Goal: Transaction & Acquisition: Purchase product/service

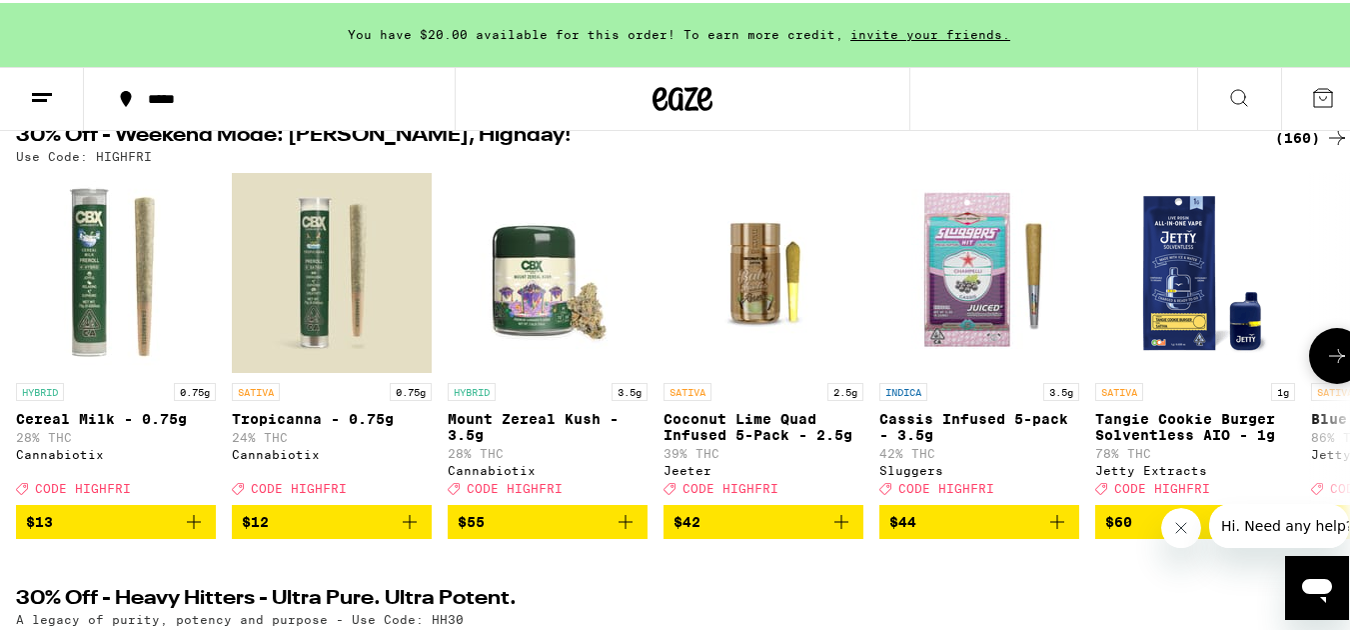
scroll to position [232, 0]
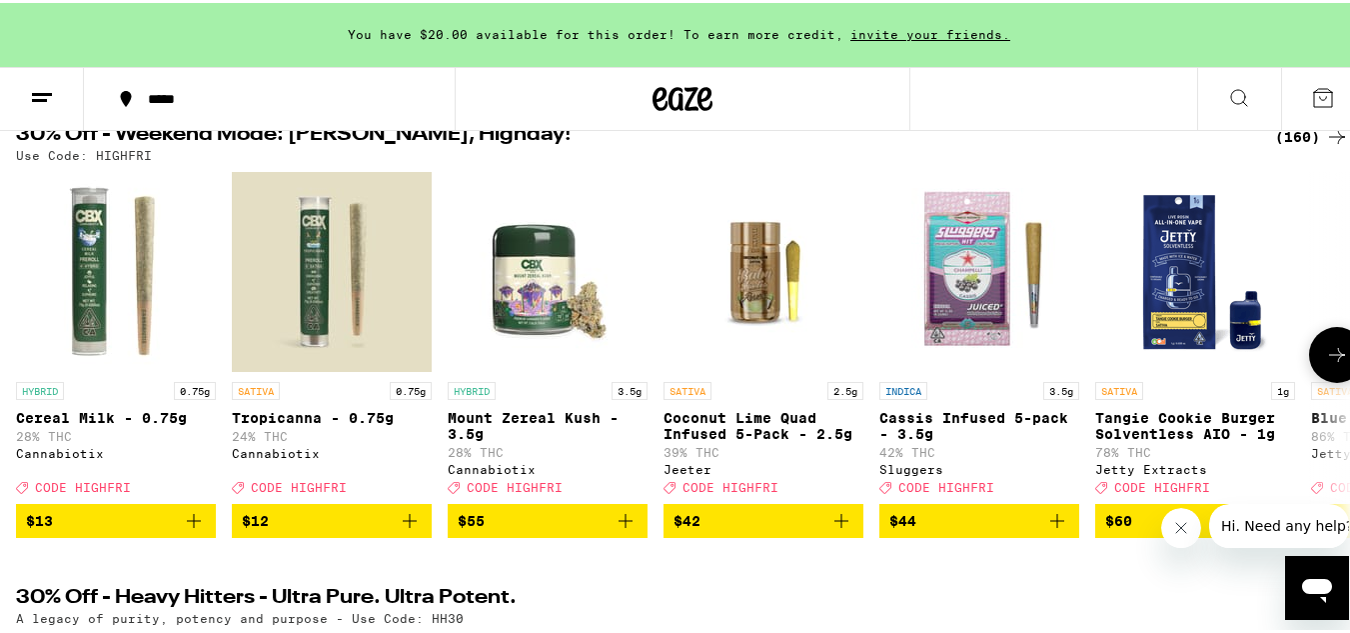
click at [1325, 359] on icon at bounding box center [1337, 352] width 24 height 24
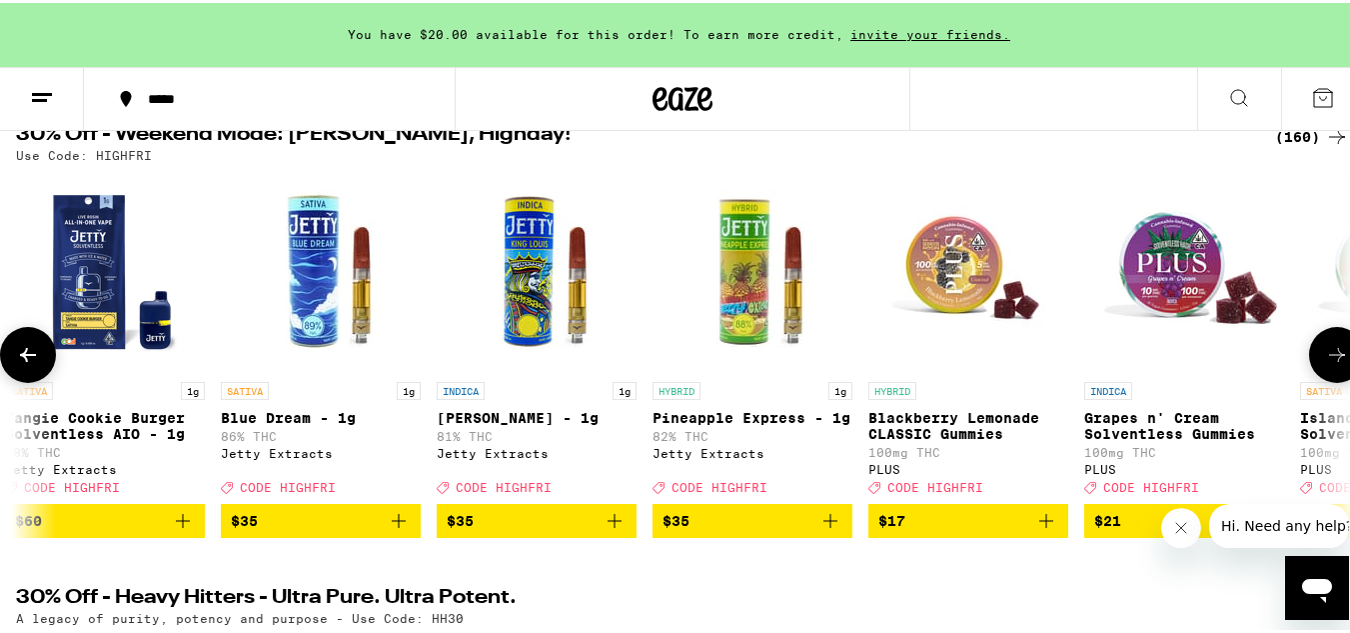
scroll to position [0, 1100]
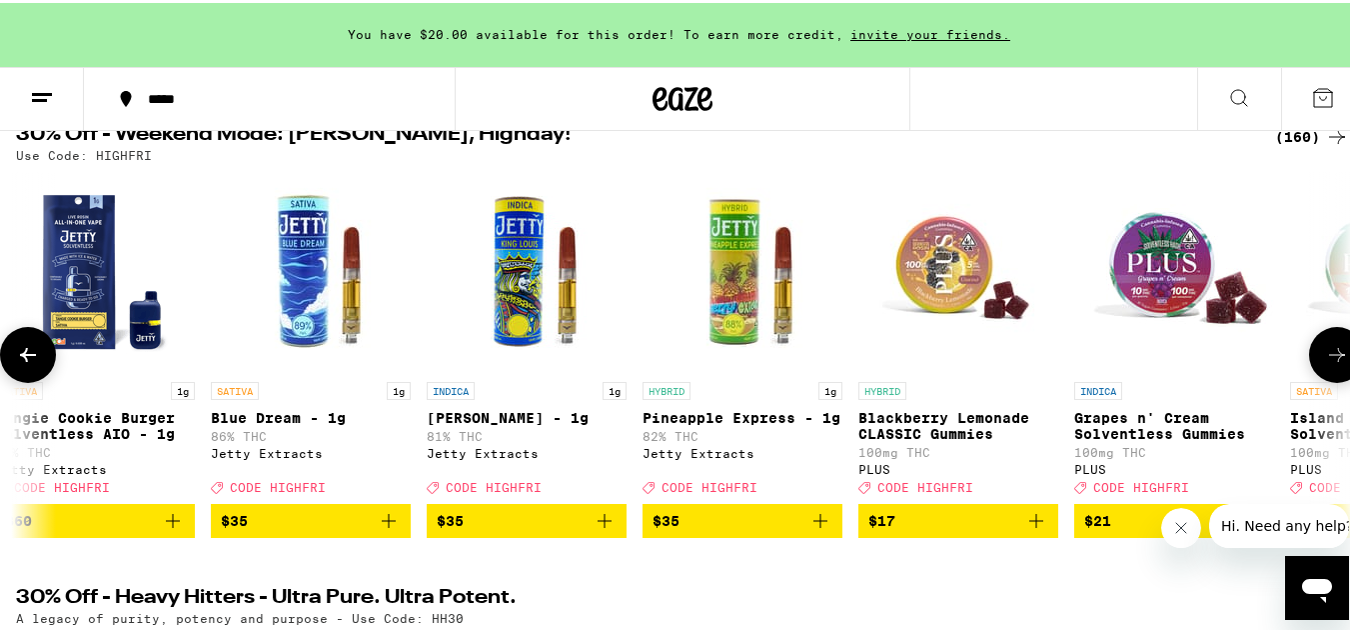
click at [386, 530] on icon "Add to bag" at bounding box center [389, 518] width 24 height 24
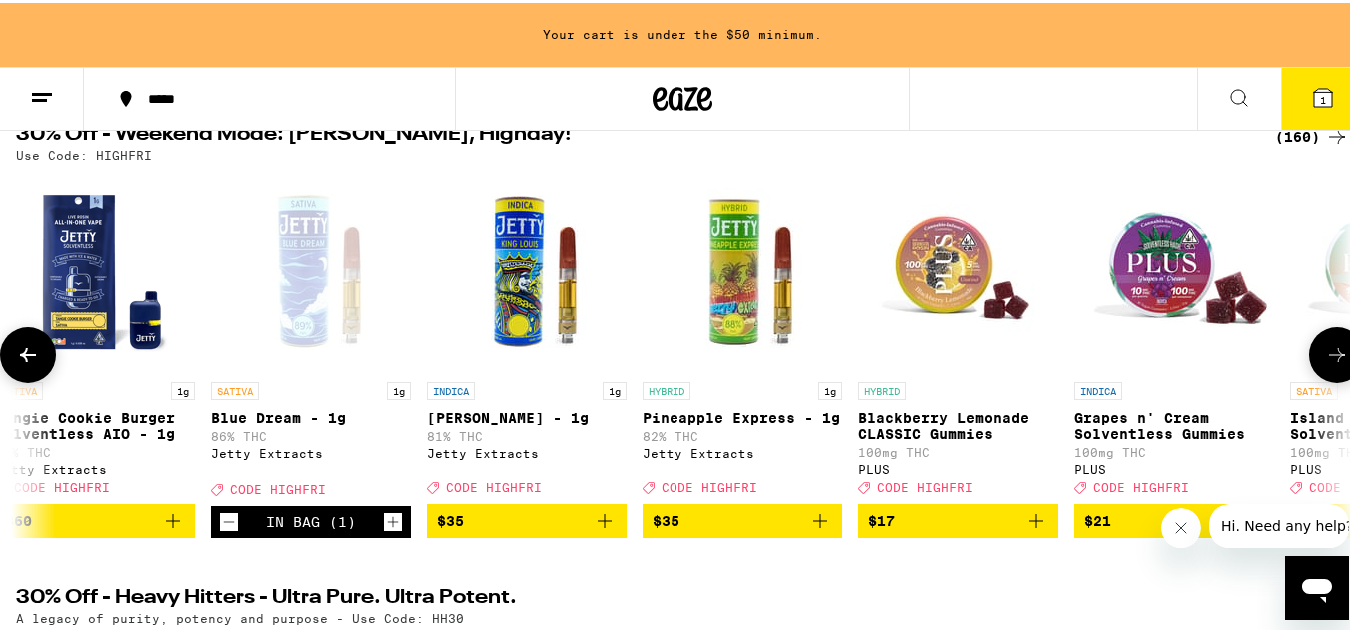
click at [1325, 364] on icon at bounding box center [1337, 352] width 24 height 24
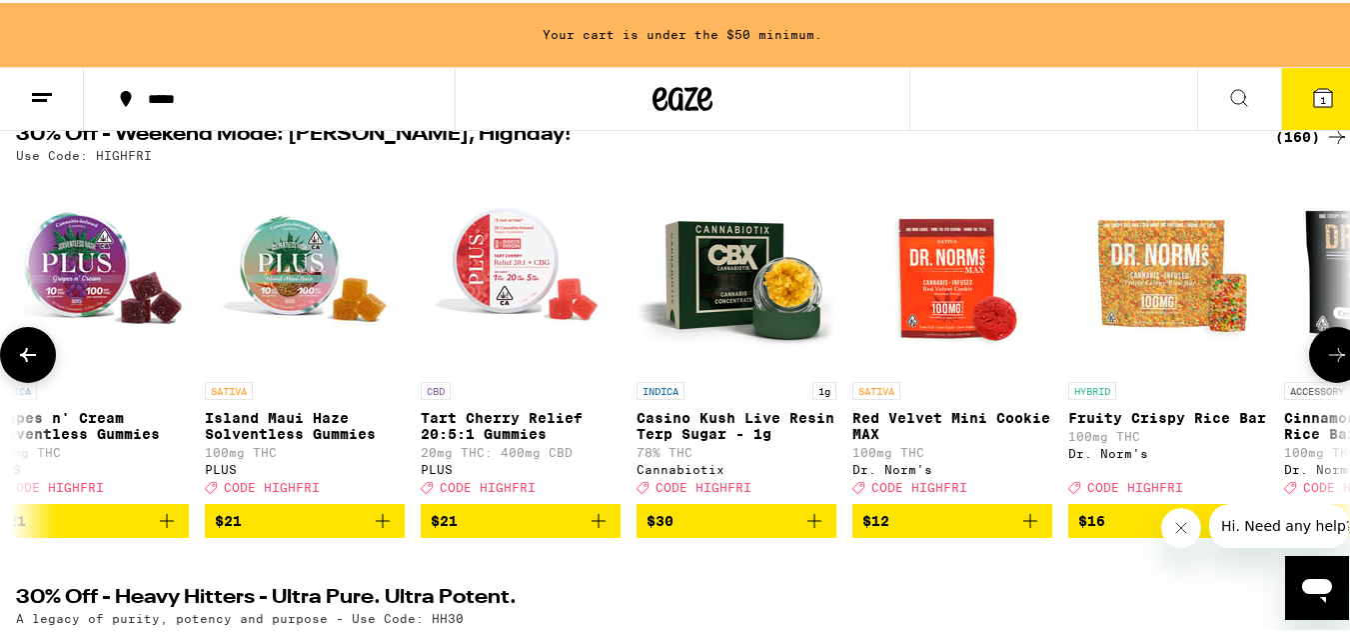
scroll to position [0, 2200]
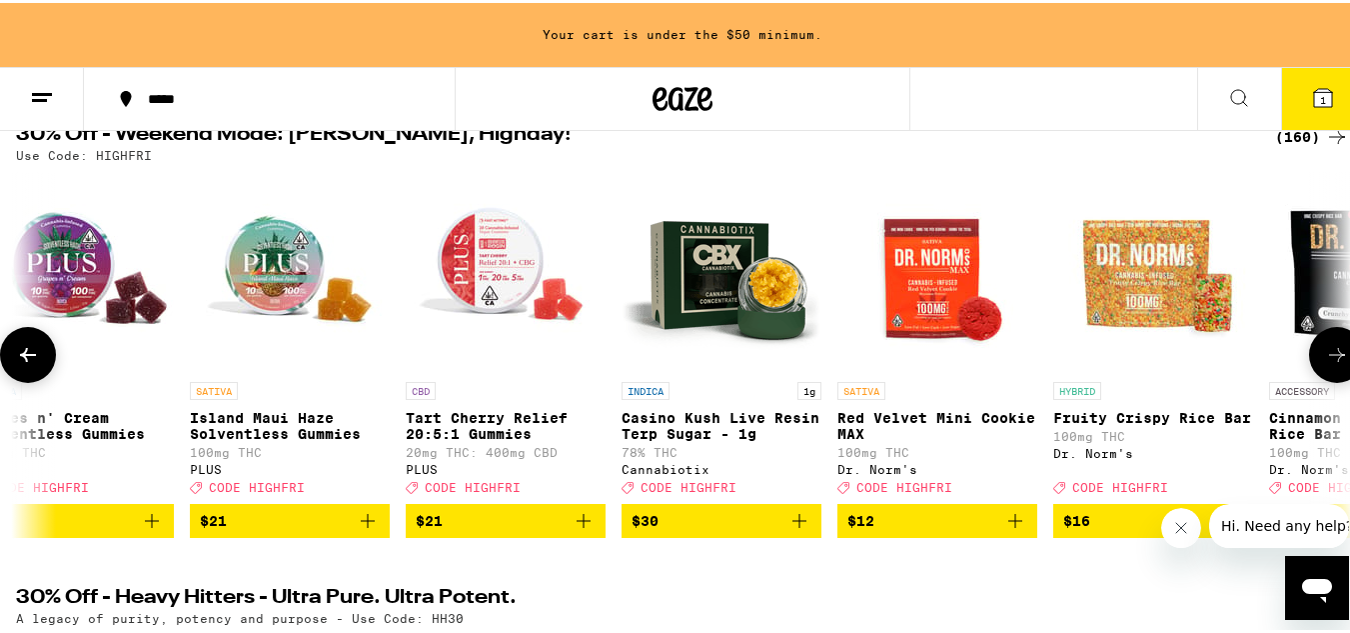
click at [1325, 364] on icon at bounding box center [1337, 352] width 24 height 24
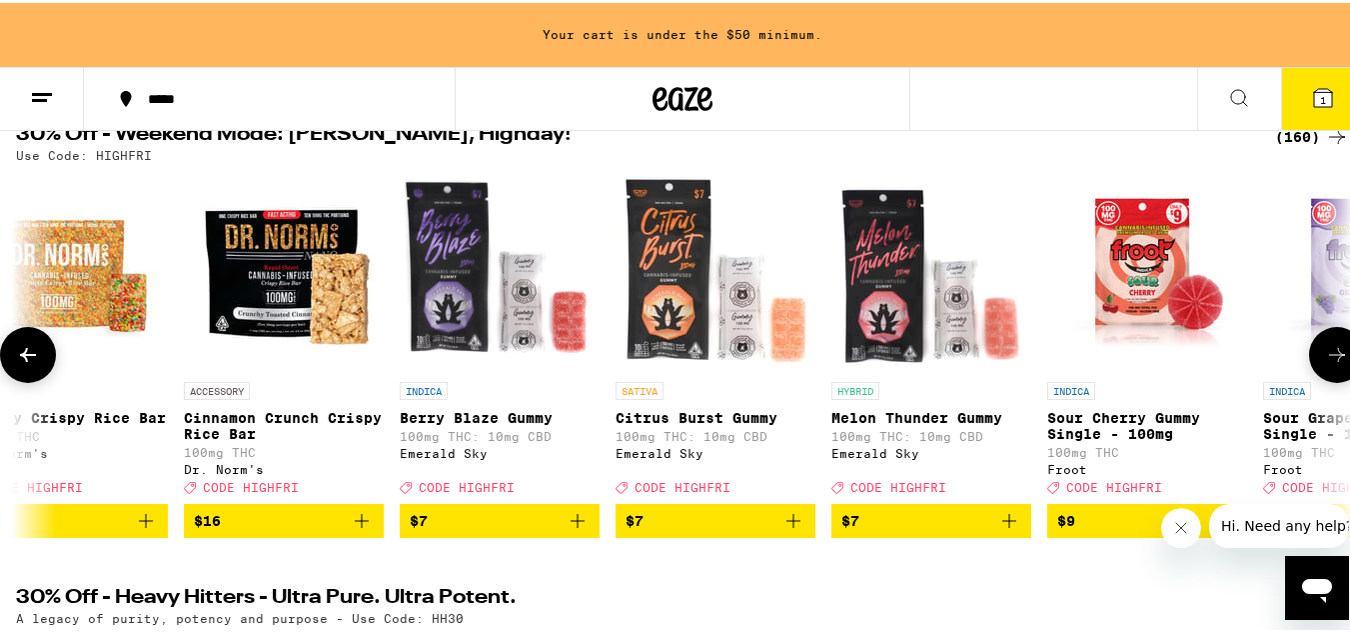
scroll to position [0, 3301]
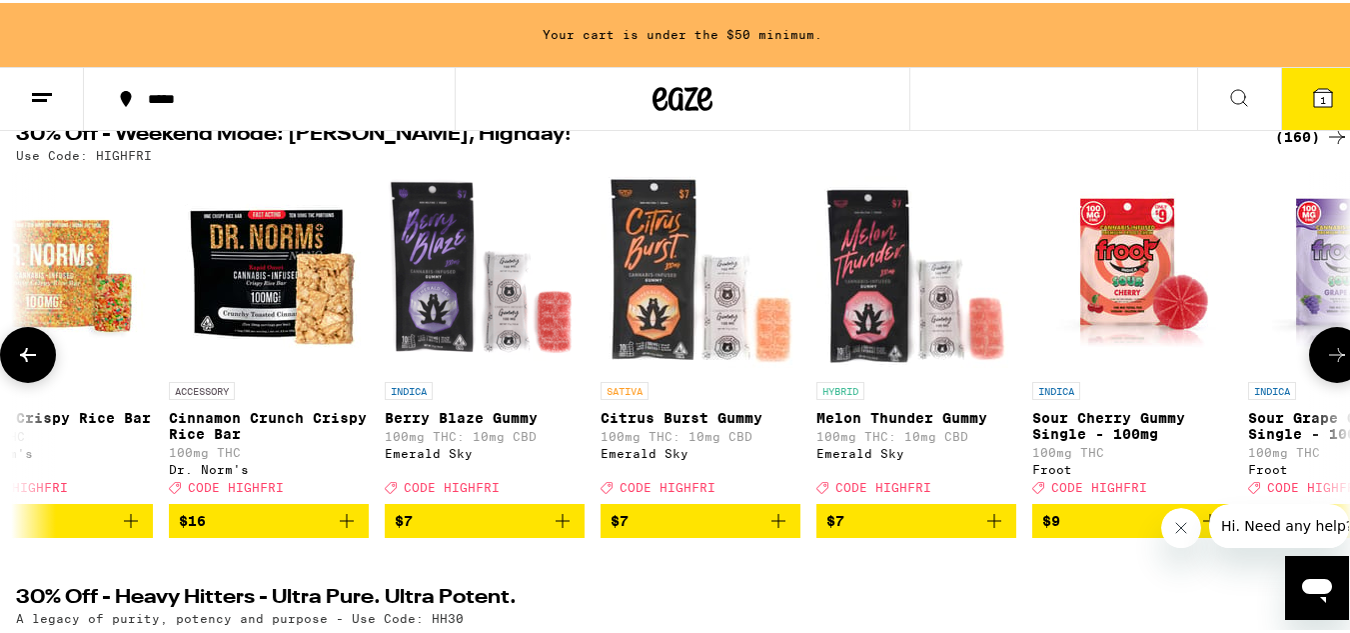
click at [1325, 364] on icon at bounding box center [1337, 352] width 24 height 24
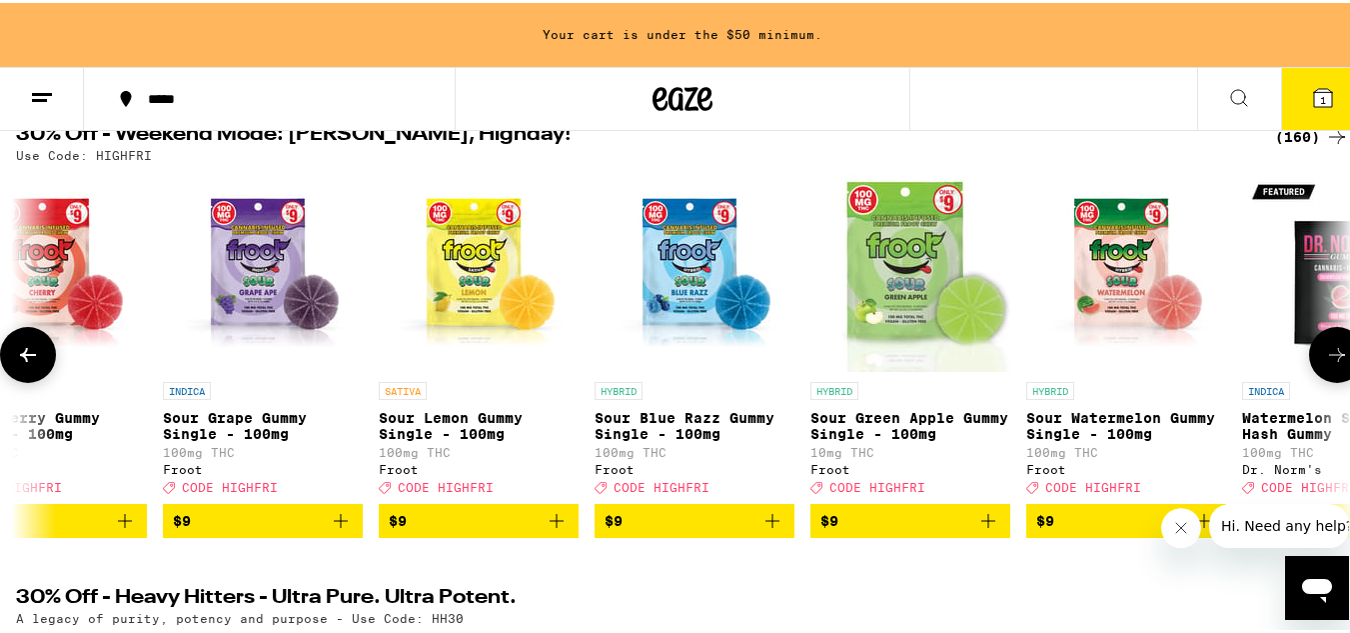
scroll to position [0, 4401]
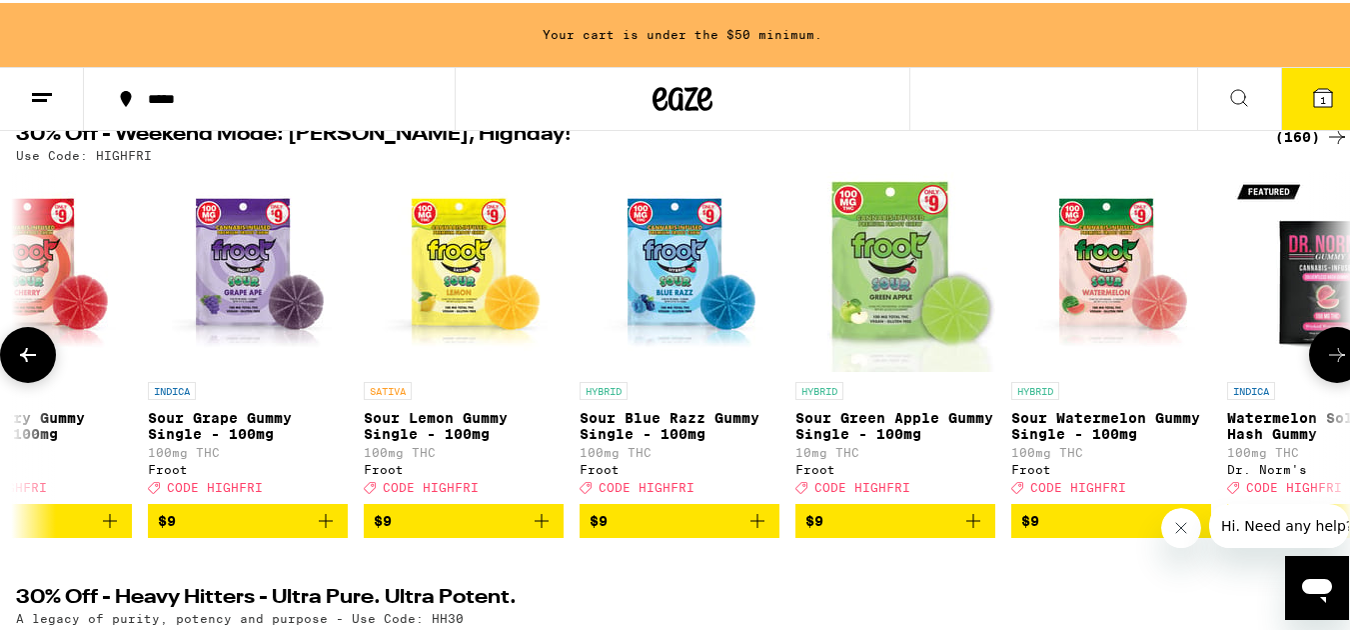
click at [1325, 364] on icon at bounding box center [1337, 352] width 24 height 24
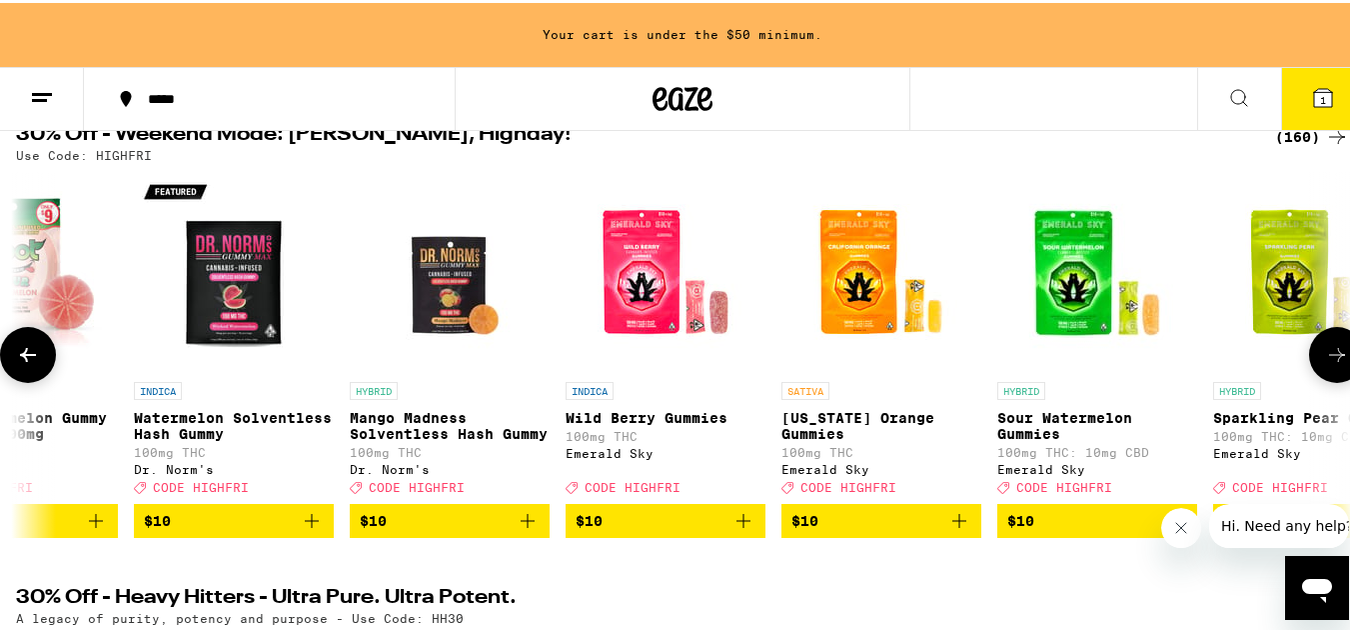
scroll to position [0, 5501]
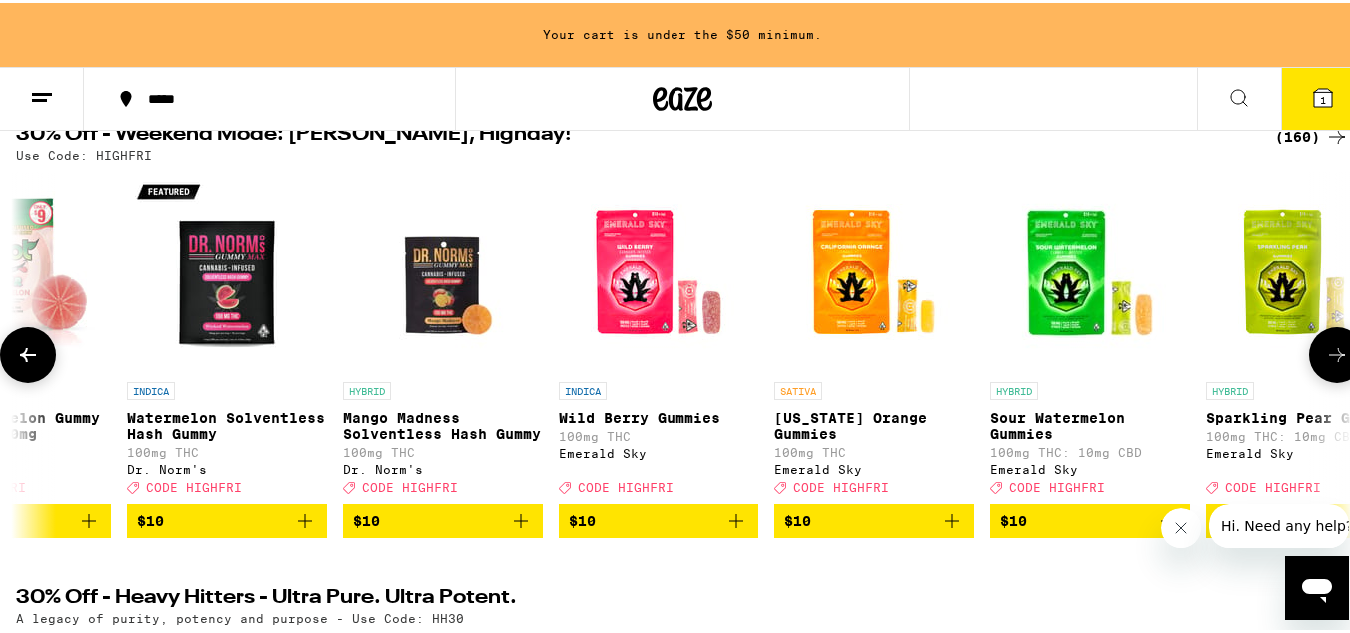
click at [1325, 364] on icon at bounding box center [1337, 352] width 24 height 24
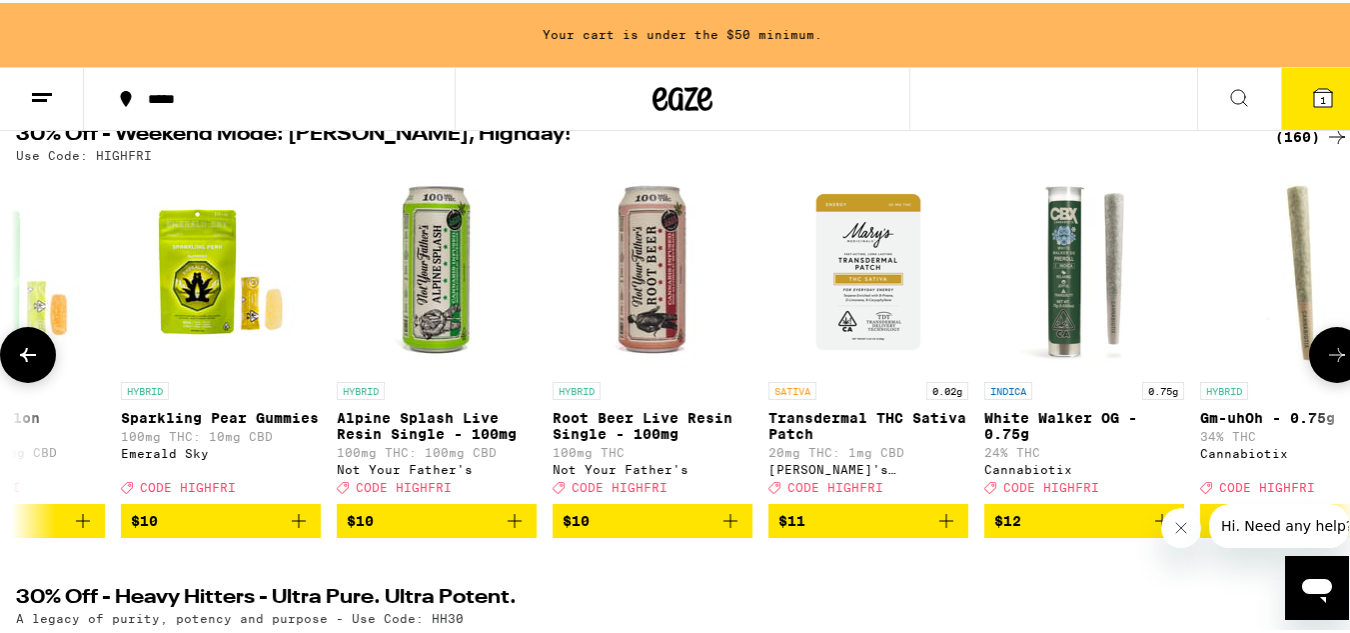
scroll to position [0, 6601]
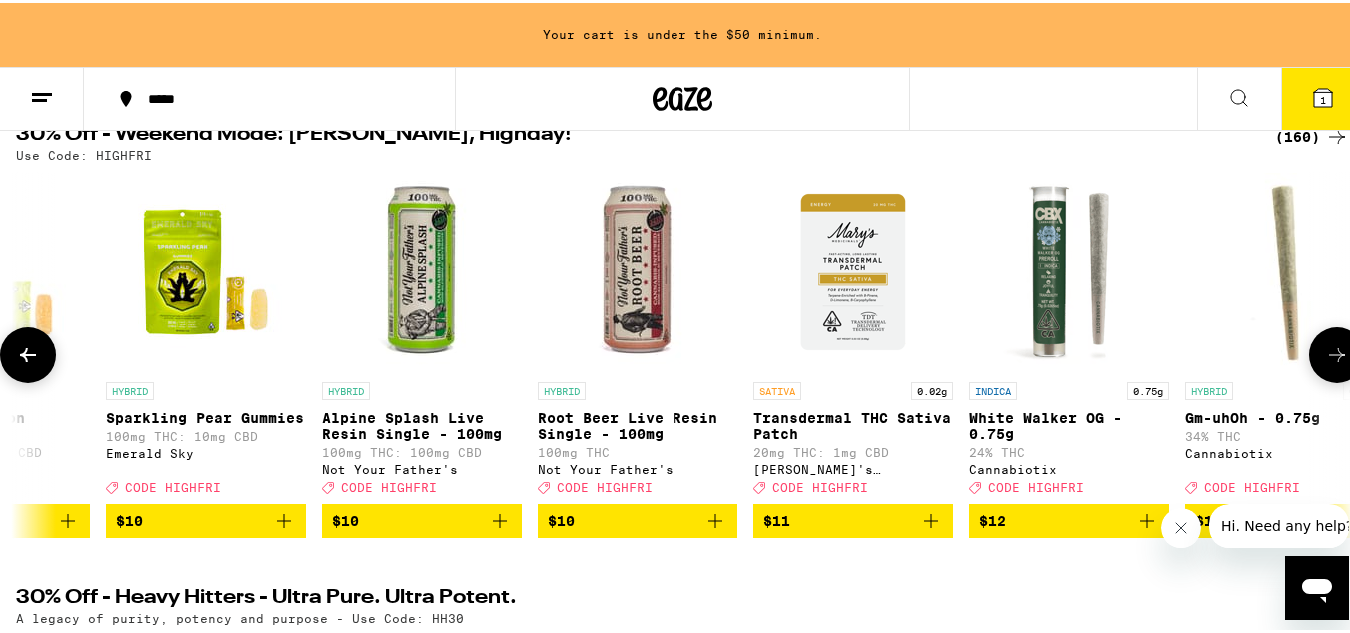
click at [1325, 364] on icon at bounding box center [1337, 352] width 24 height 24
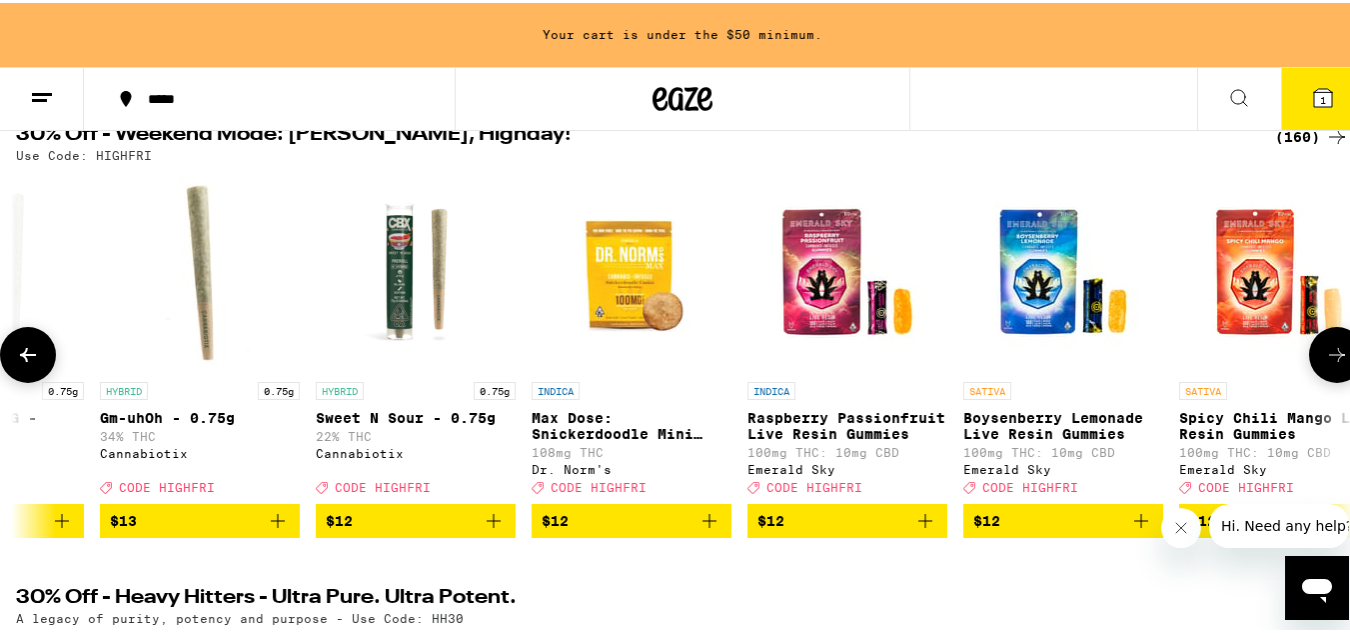
scroll to position [0, 7701]
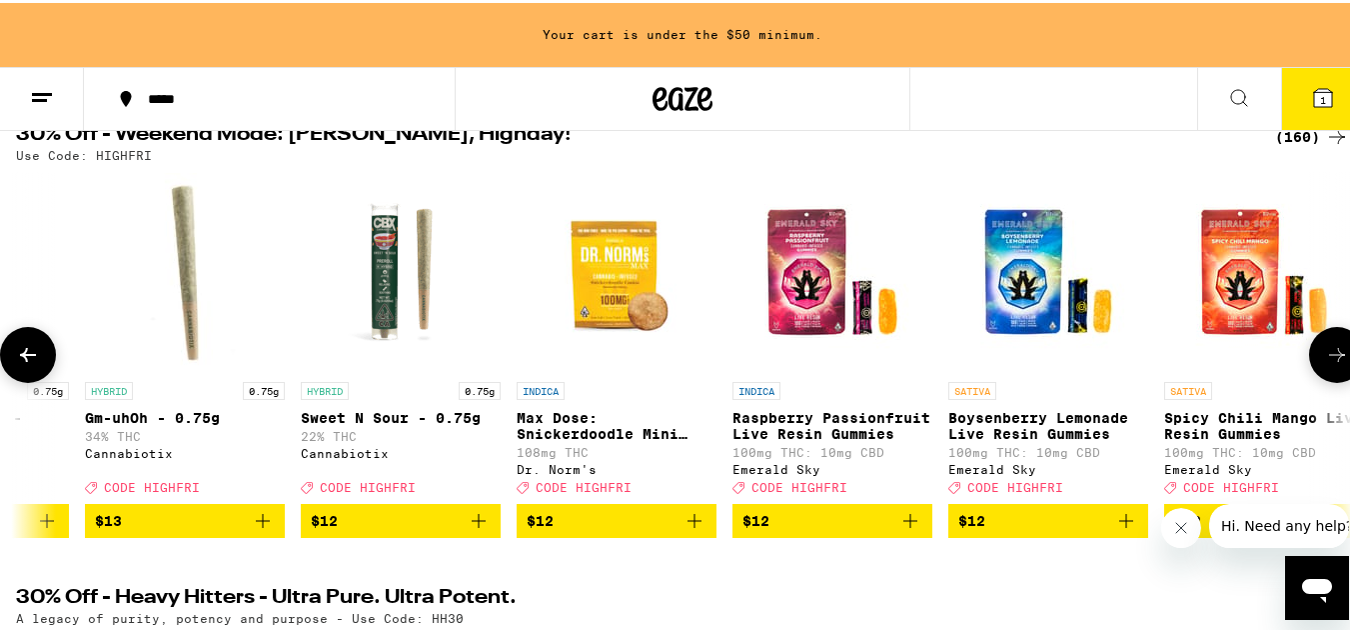
click at [1325, 364] on icon at bounding box center [1337, 352] width 24 height 24
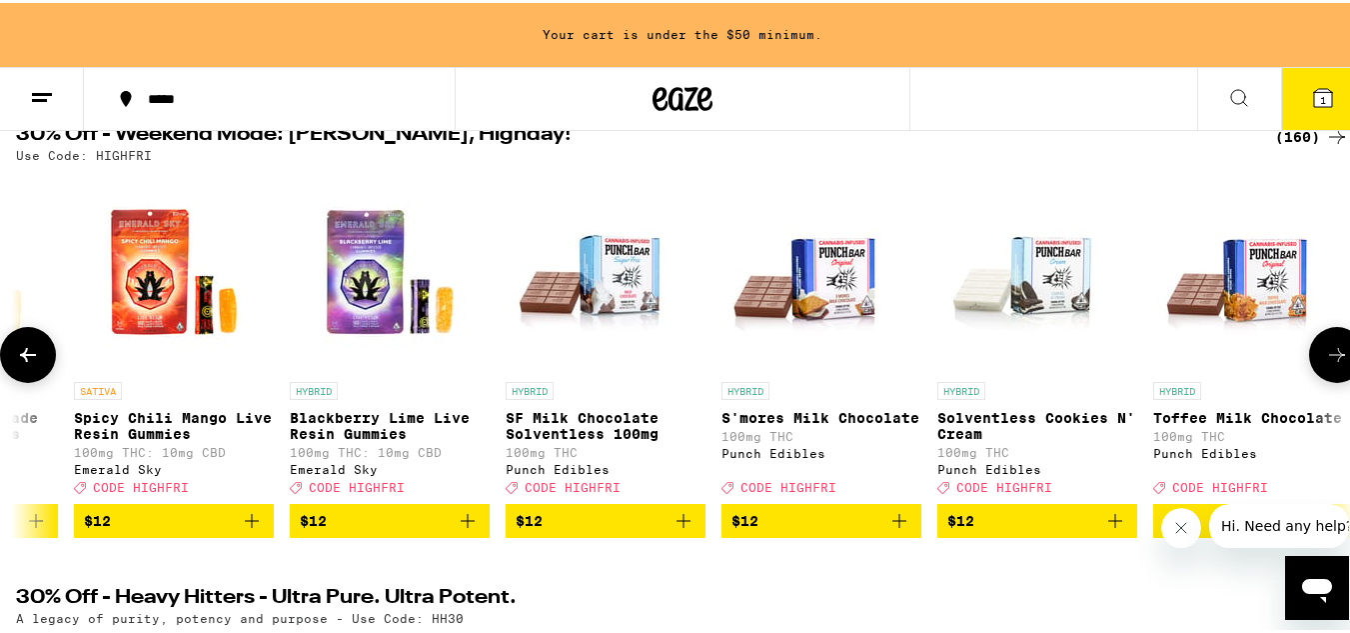
scroll to position [0, 8802]
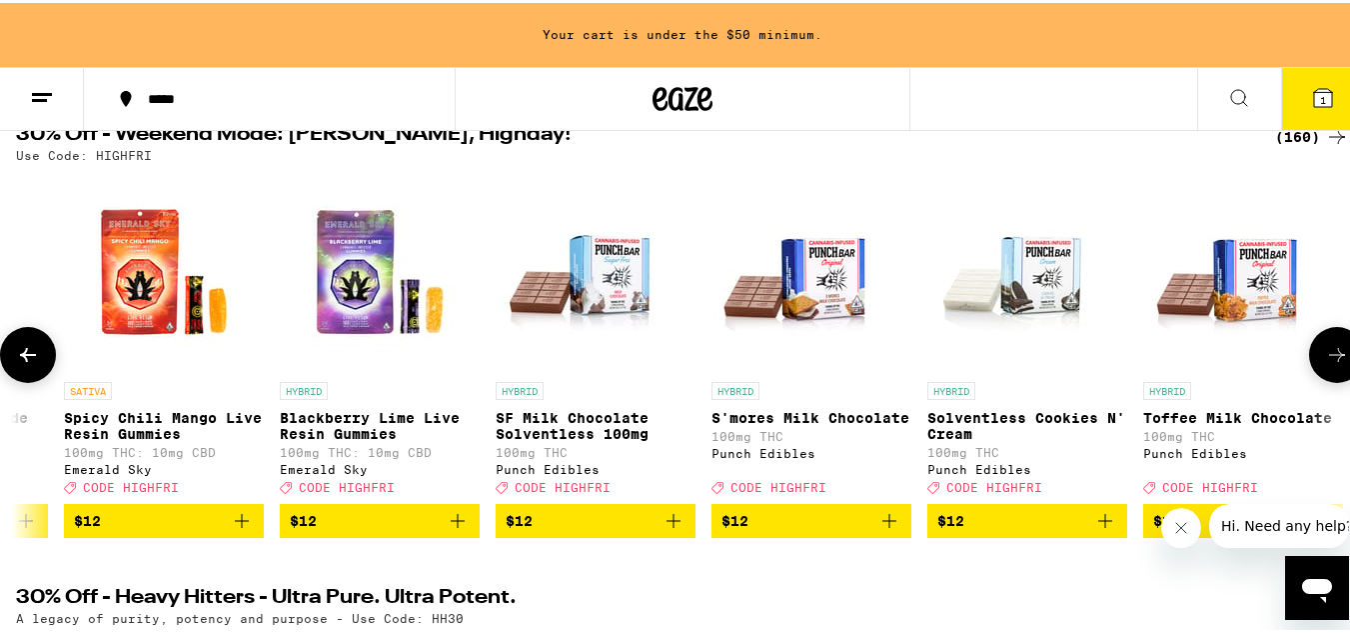
click at [1325, 364] on icon at bounding box center [1337, 352] width 24 height 24
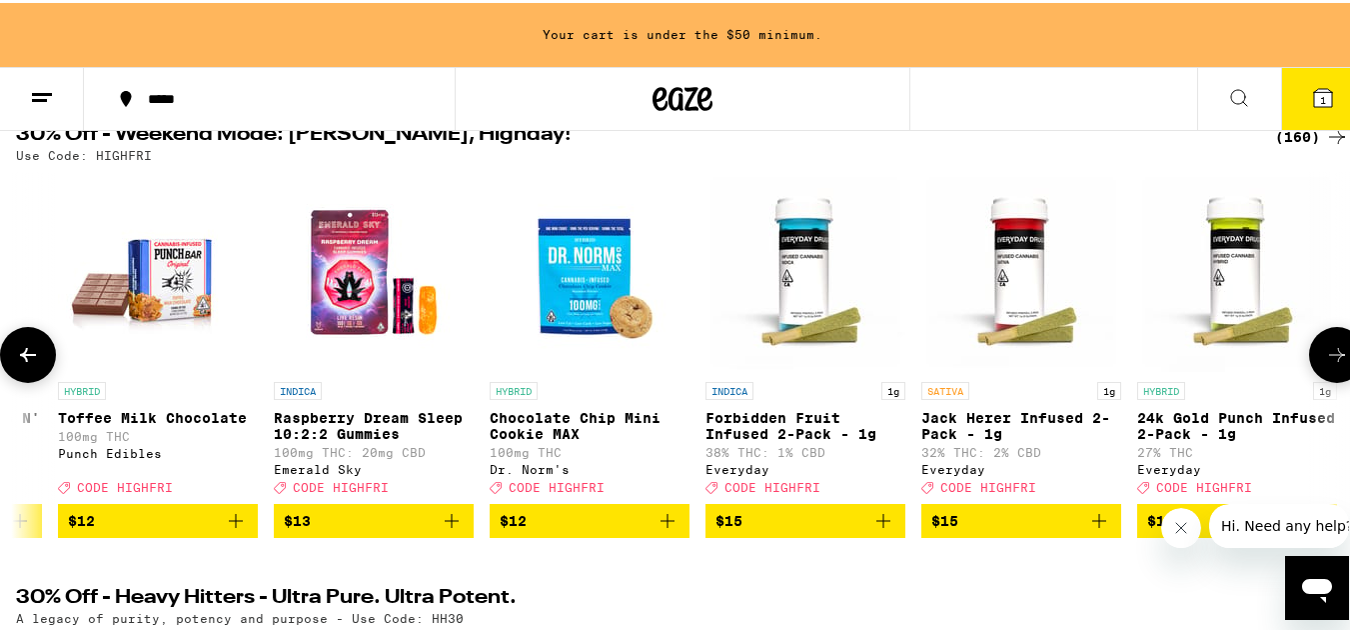
scroll to position [0, 9902]
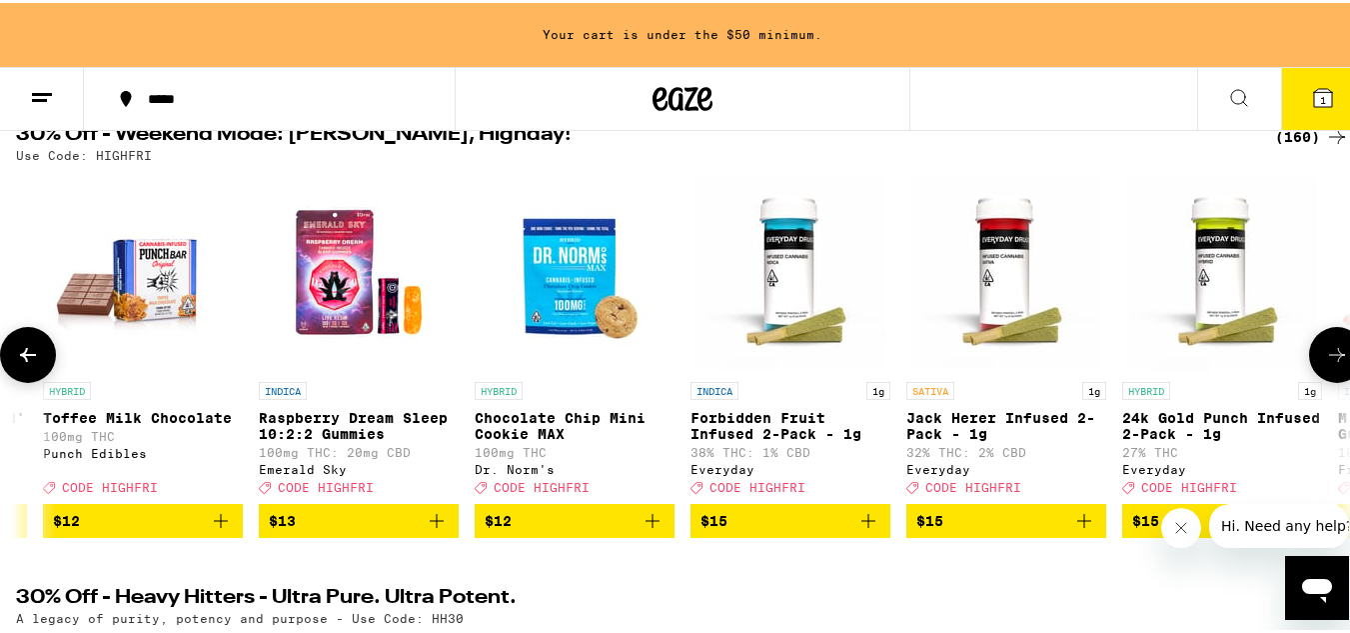
click at [1325, 364] on icon at bounding box center [1337, 352] width 24 height 24
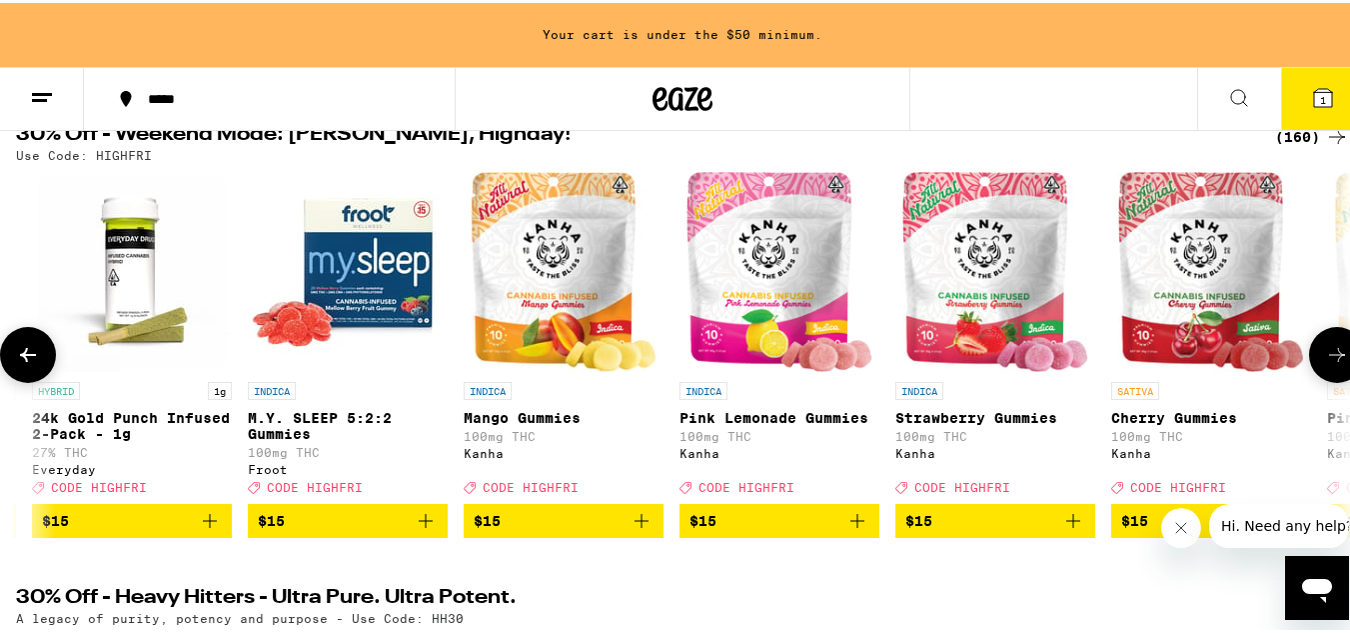
scroll to position [0, 11002]
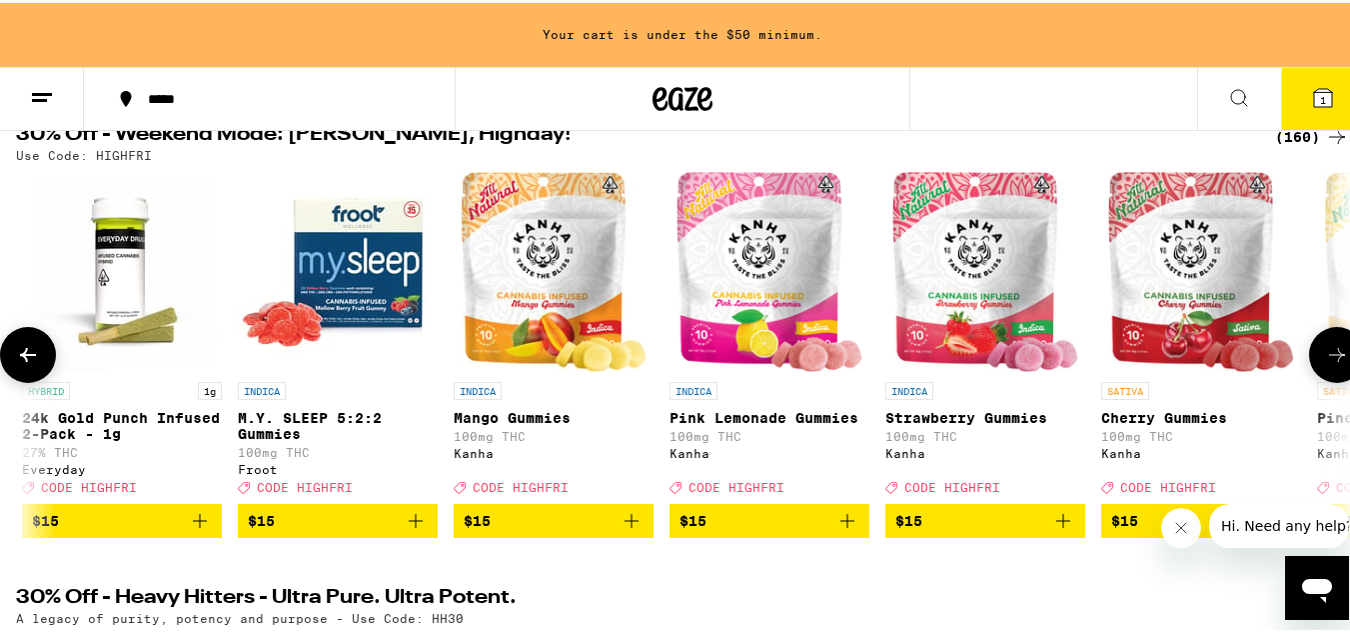
click at [1325, 364] on icon at bounding box center [1337, 352] width 24 height 24
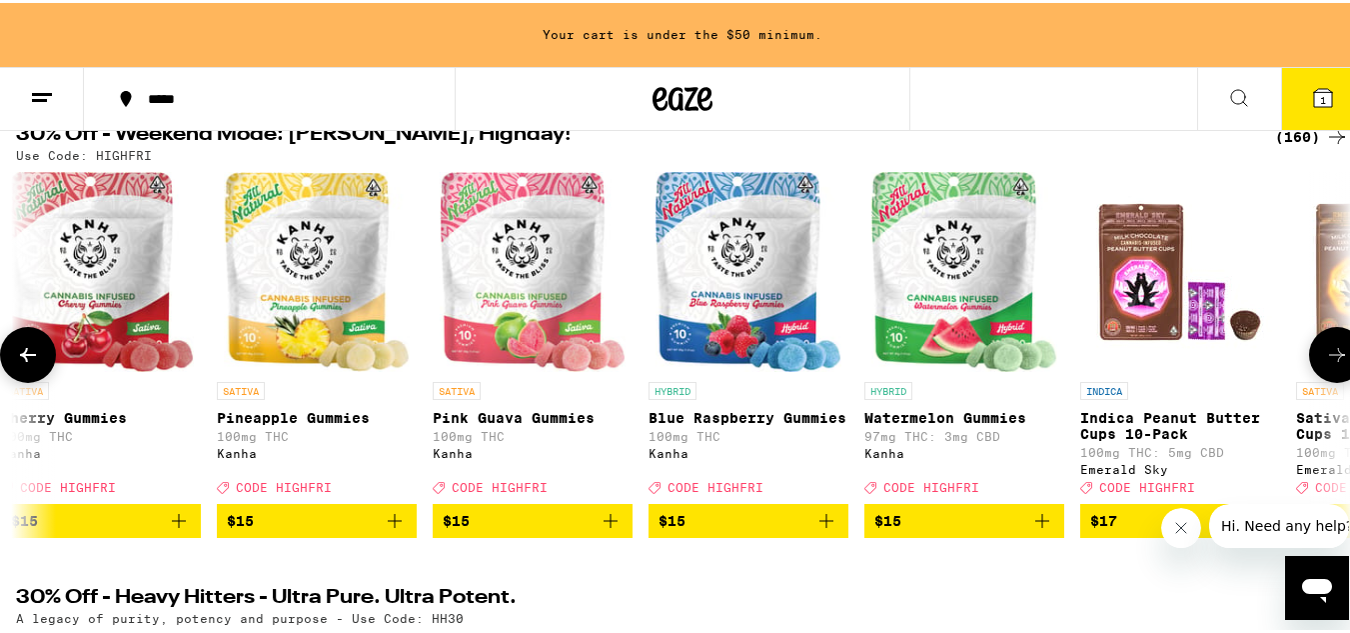
click at [1325, 364] on icon at bounding box center [1337, 352] width 24 height 24
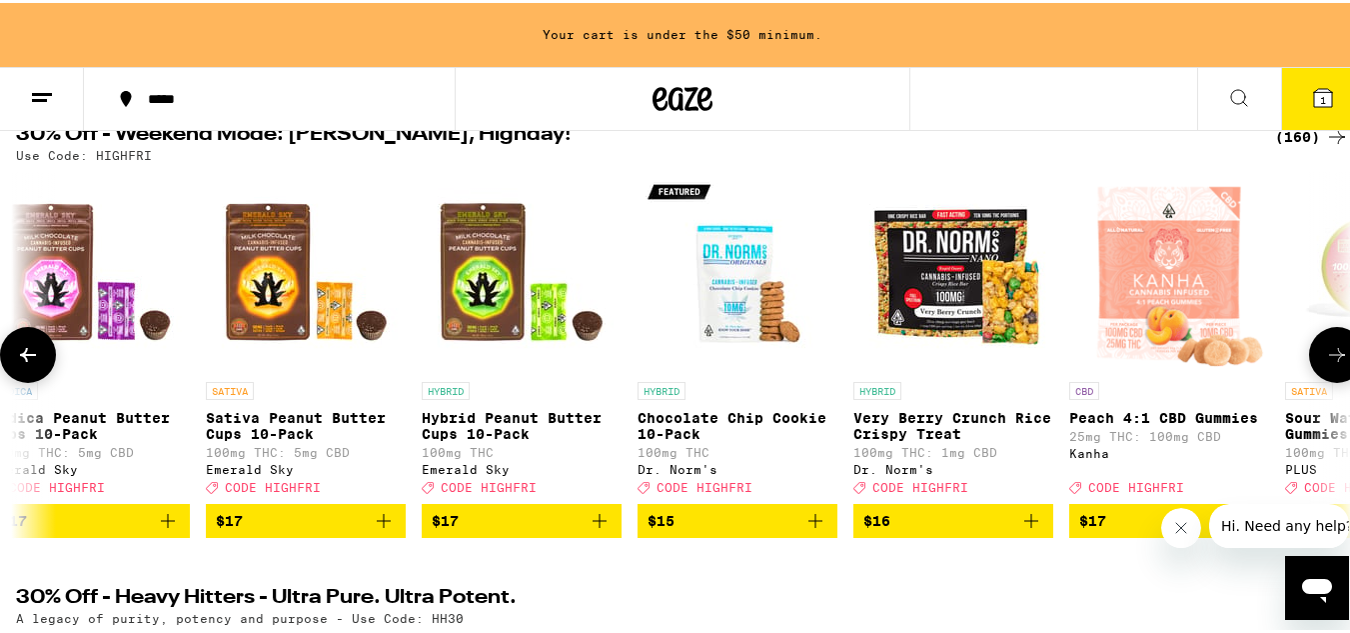
scroll to position [0, 13202]
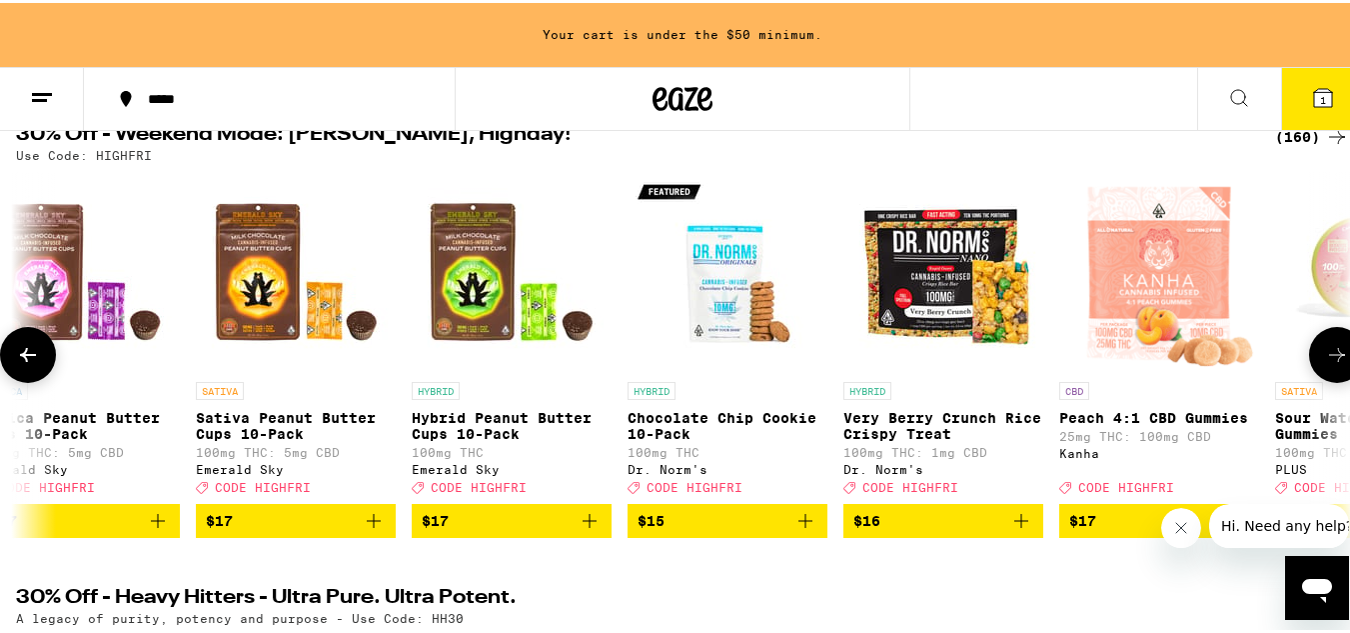
click at [1325, 364] on icon at bounding box center [1337, 352] width 24 height 24
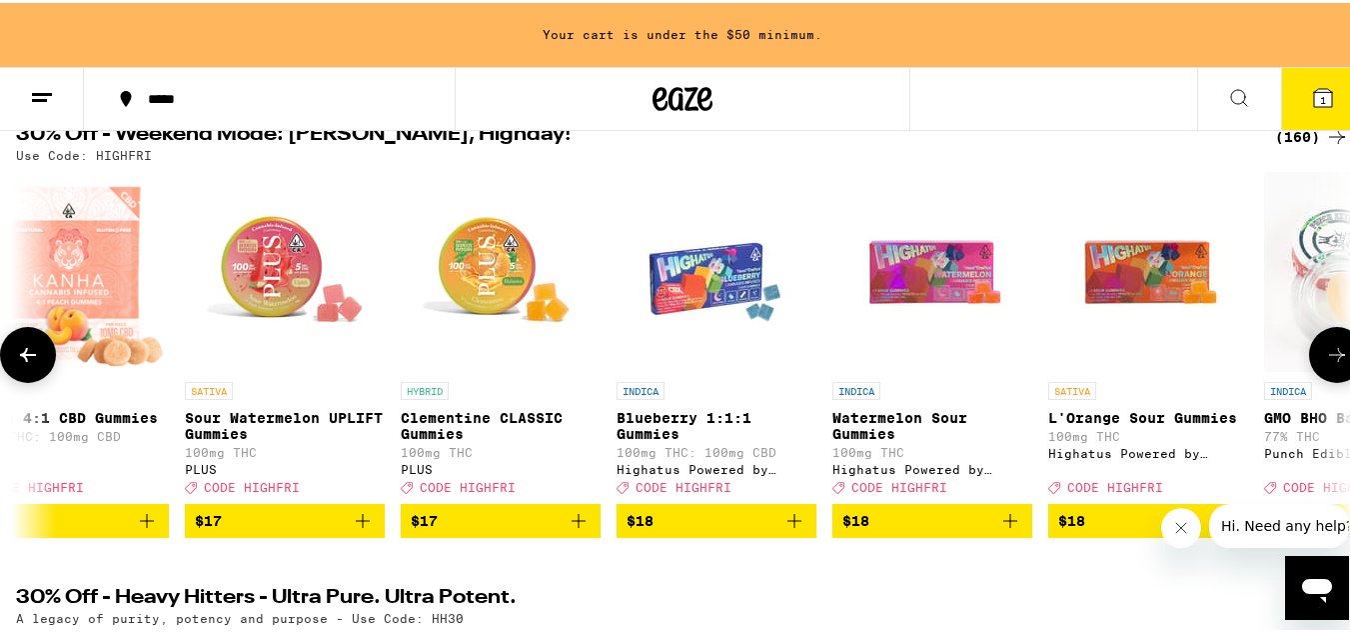
scroll to position [0, 14302]
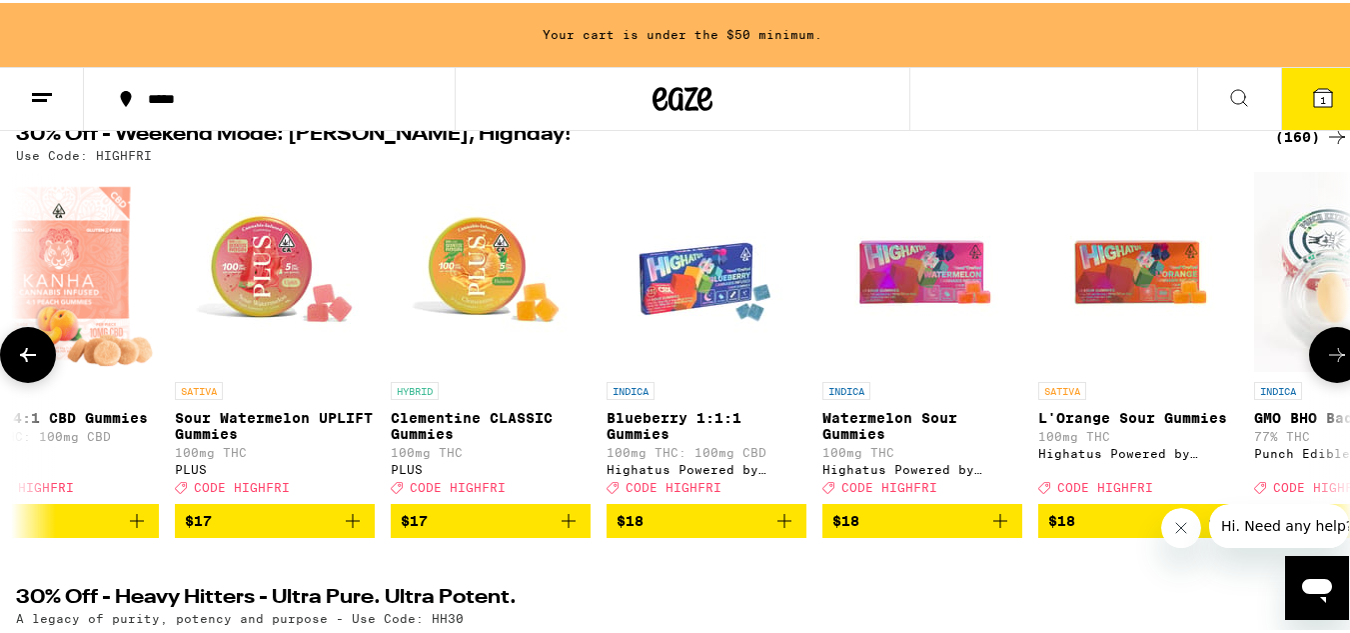
click at [1325, 364] on icon at bounding box center [1337, 352] width 24 height 24
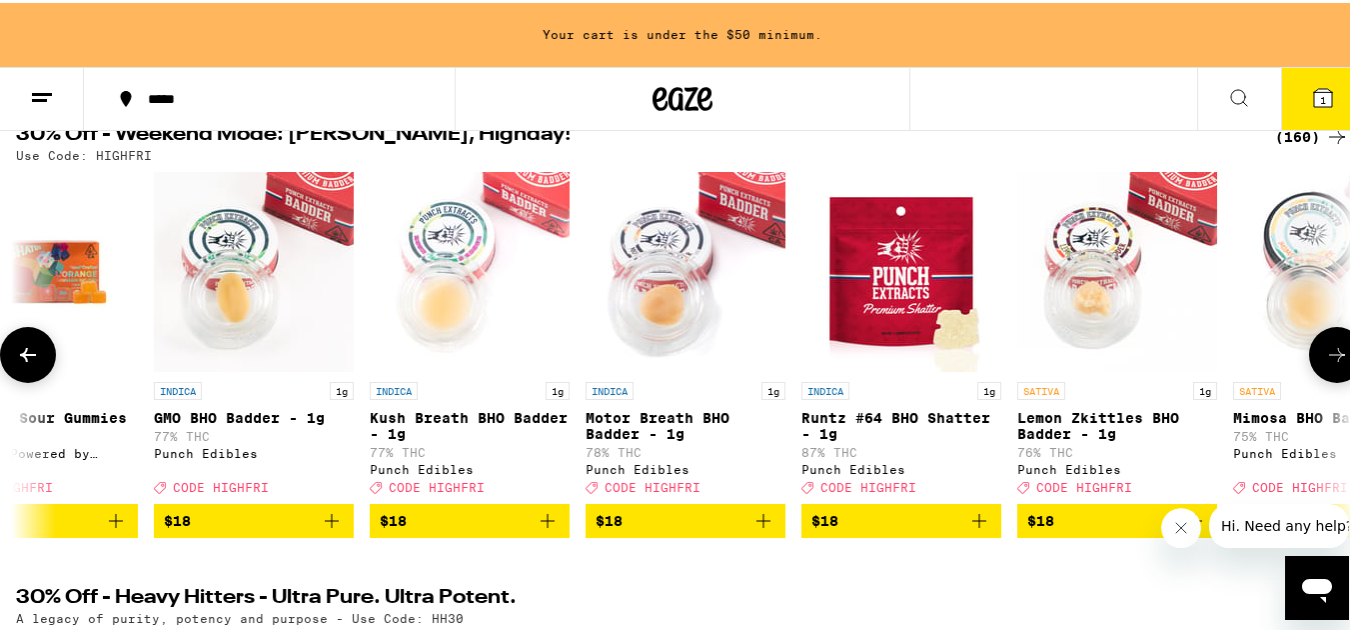
click at [1325, 364] on icon at bounding box center [1337, 352] width 24 height 24
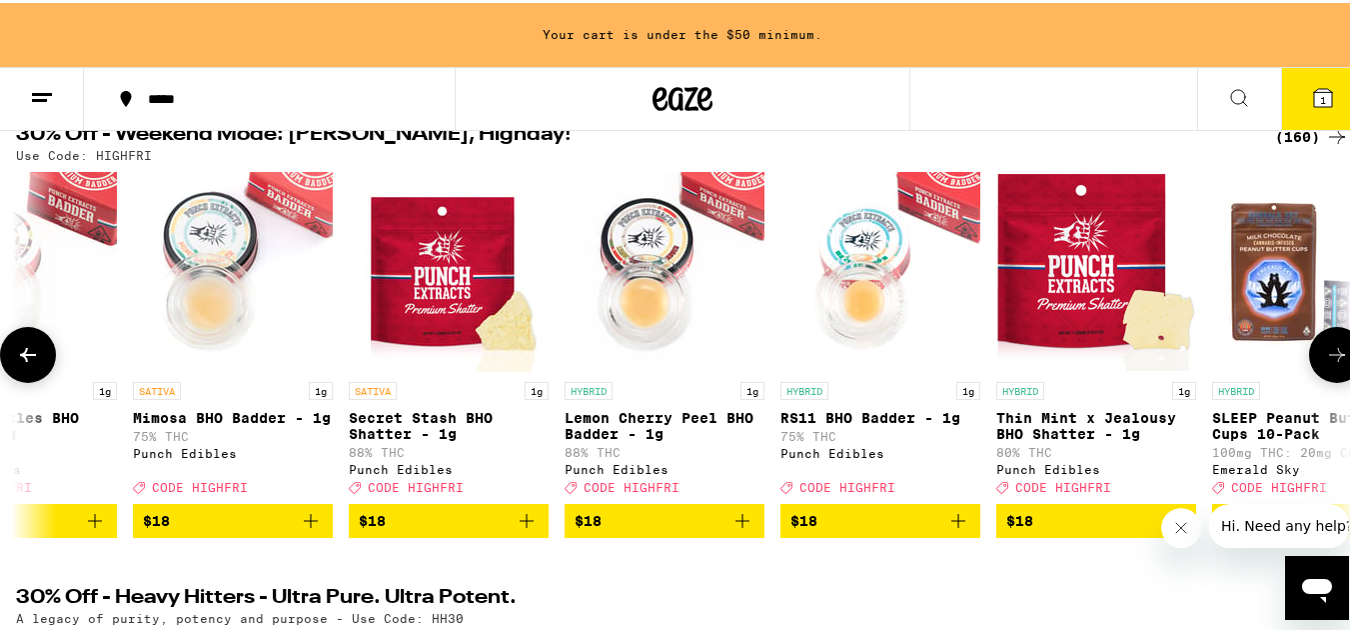
click at [1325, 364] on icon at bounding box center [1337, 352] width 24 height 24
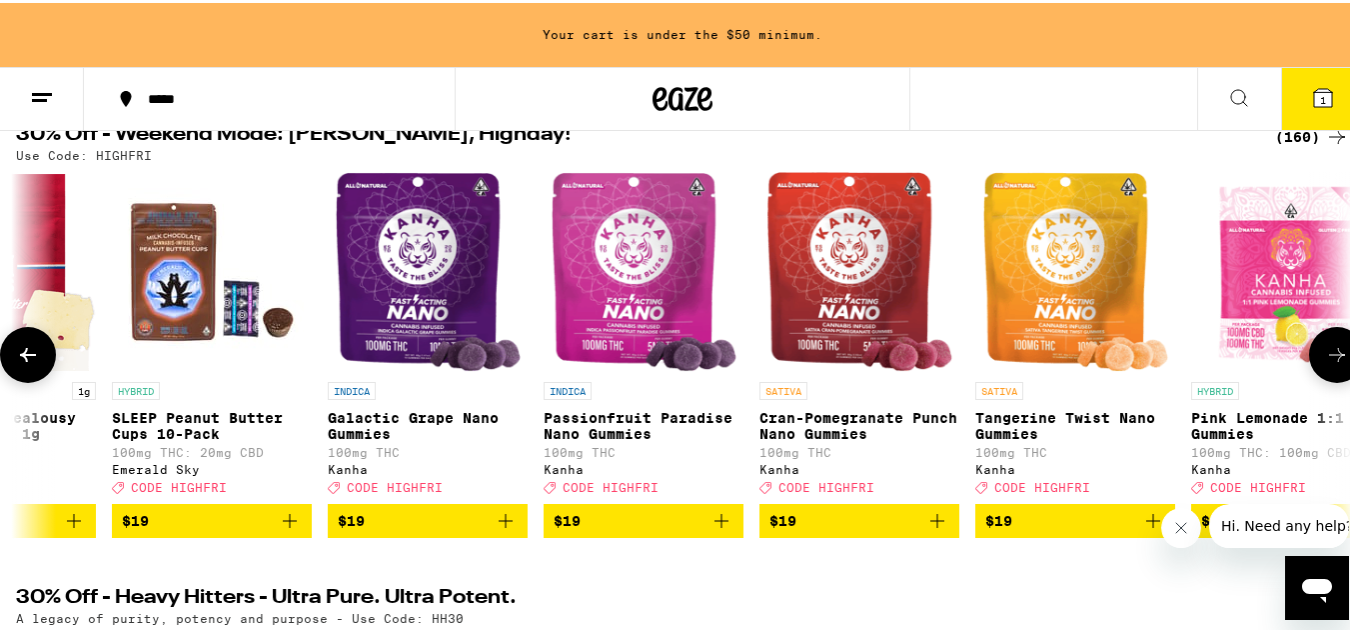
click at [1325, 364] on icon at bounding box center [1337, 352] width 24 height 24
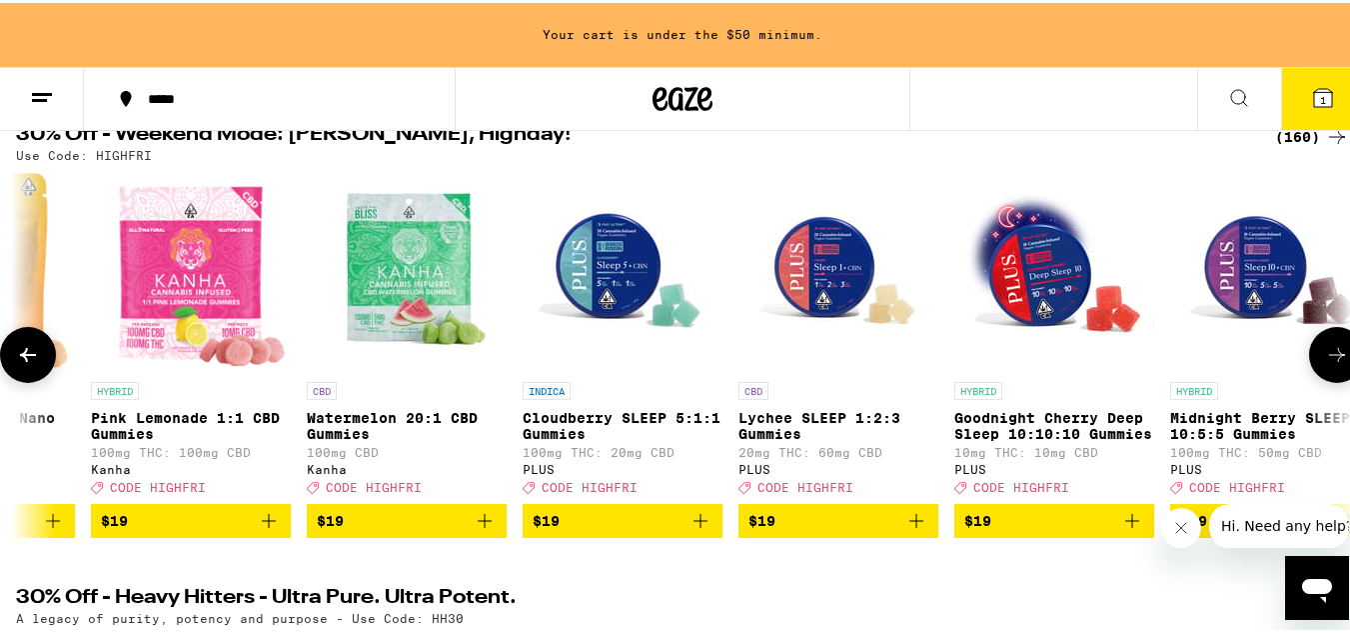
click at [1325, 364] on icon at bounding box center [1337, 352] width 24 height 24
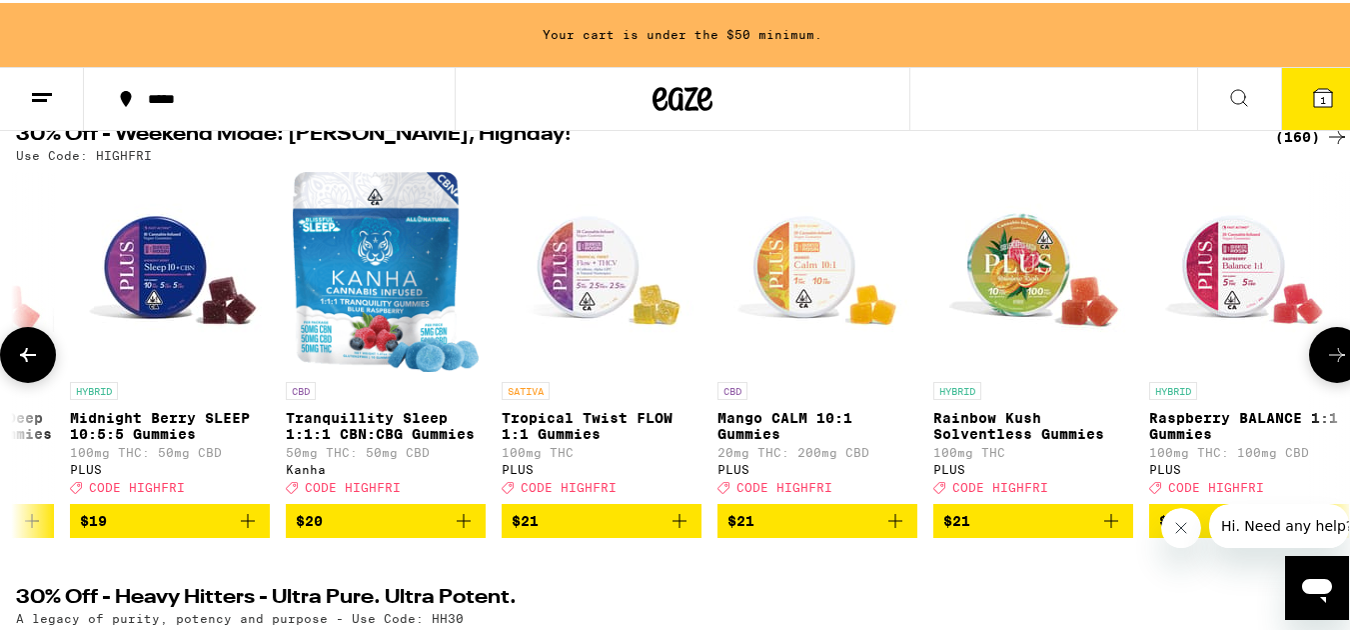
click at [1325, 364] on icon at bounding box center [1337, 352] width 24 height 24
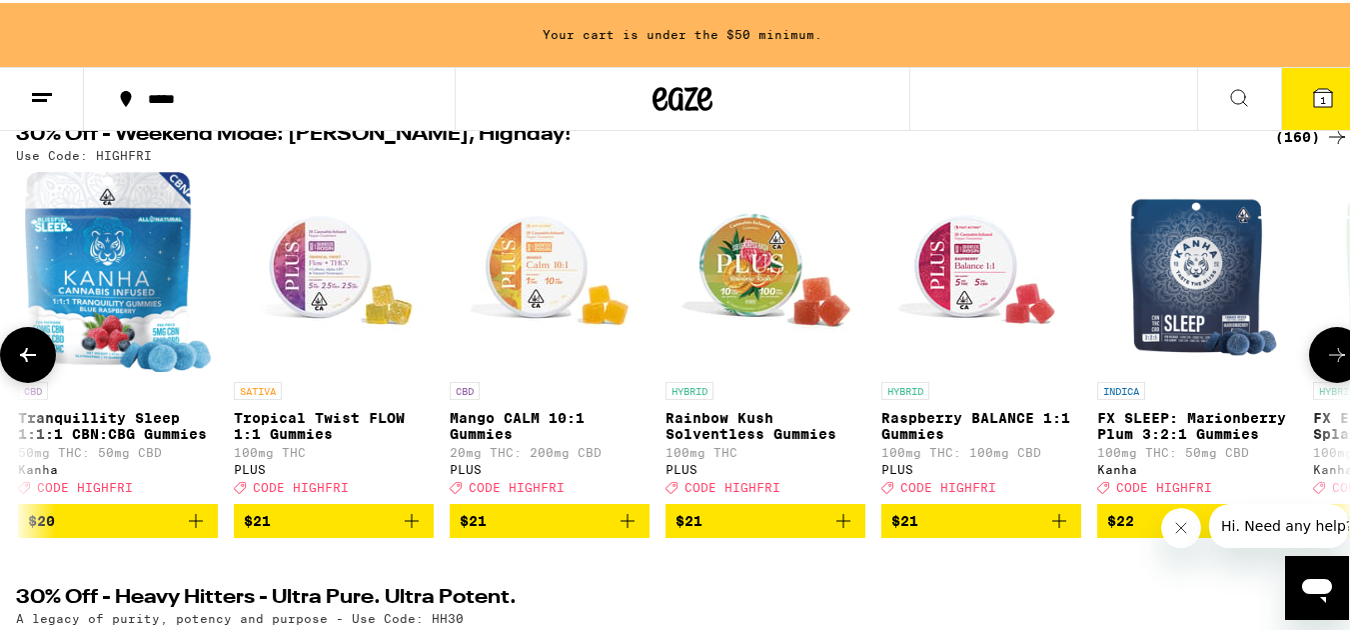
click at [1325, 364] on icon at bounding box center [1337, 352] width 24 height 24
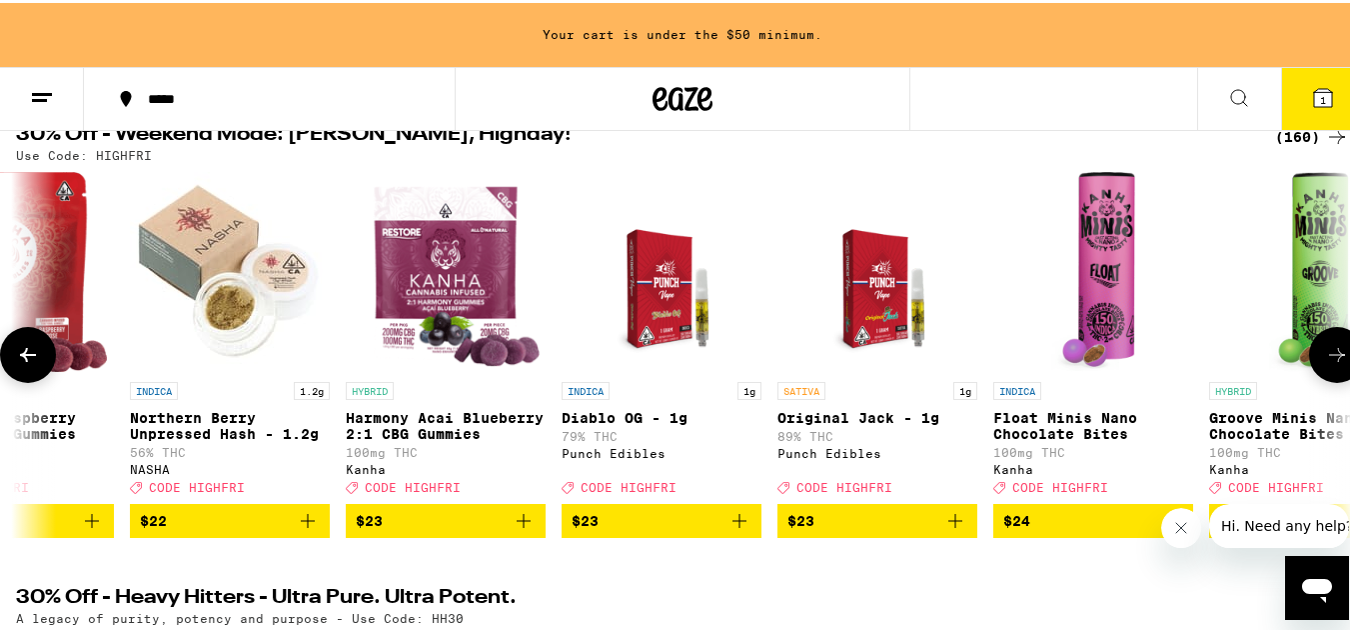
click at [1325, 364] on icon at bounding box center [1337, 352] width 24 height 24
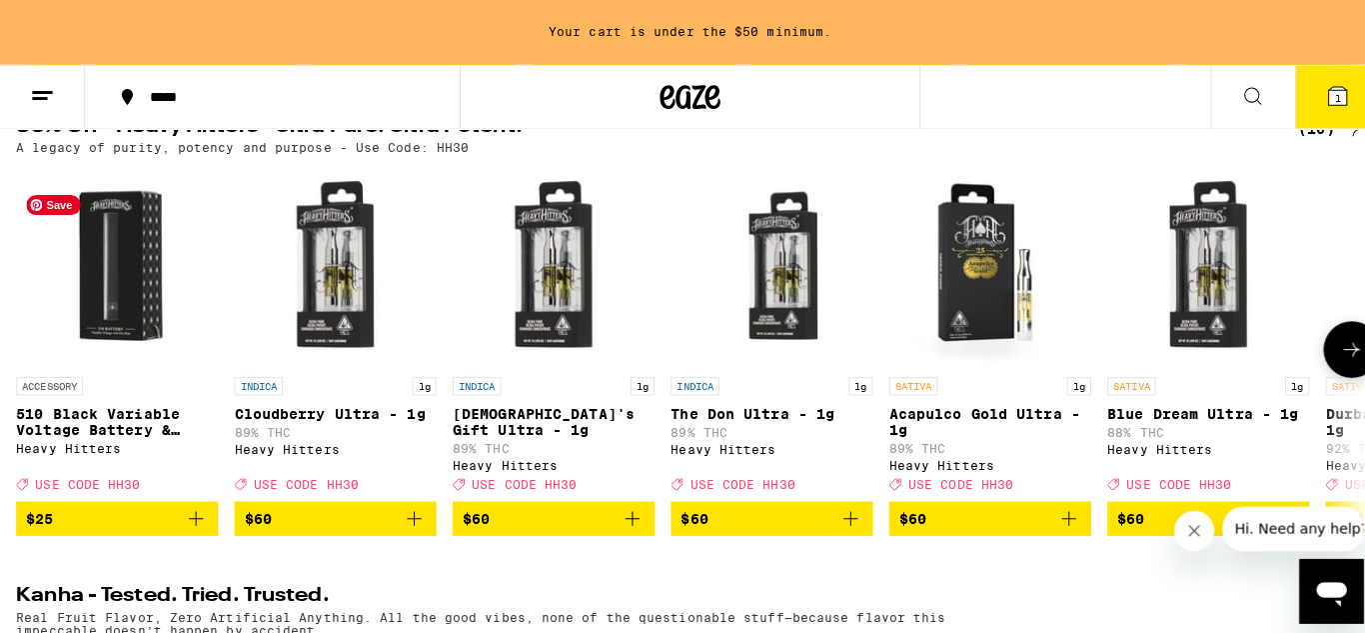
scroll to position [698, 0]
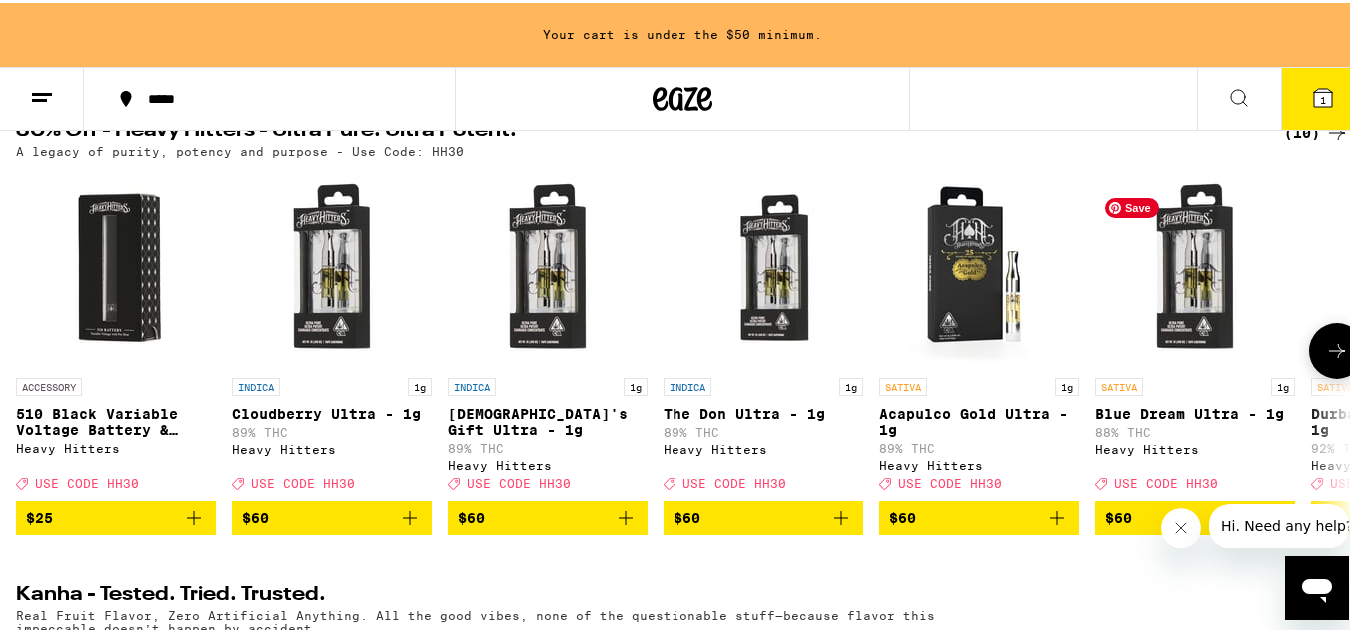
click at [1202, 311] on img "Open page for Blue Dream Ultra - 1g from Heavy Hitters" at bounding box center [1195, 265] width 200 height 200
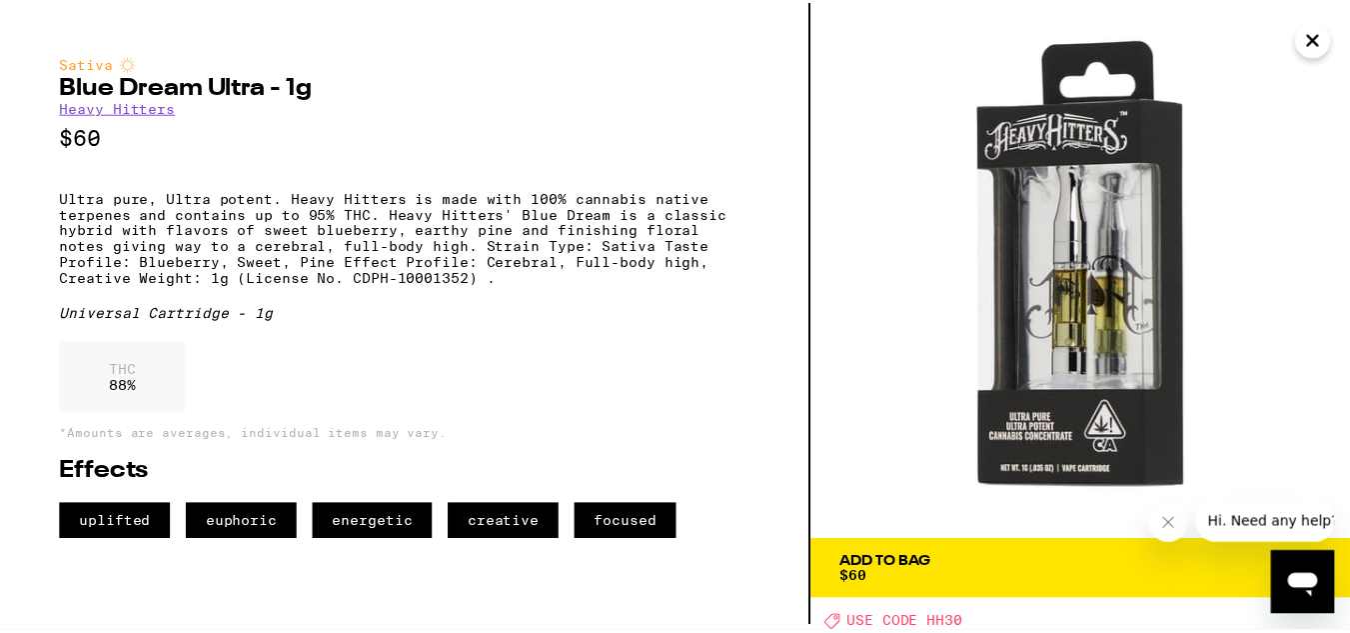
scroll to position [7, 0]
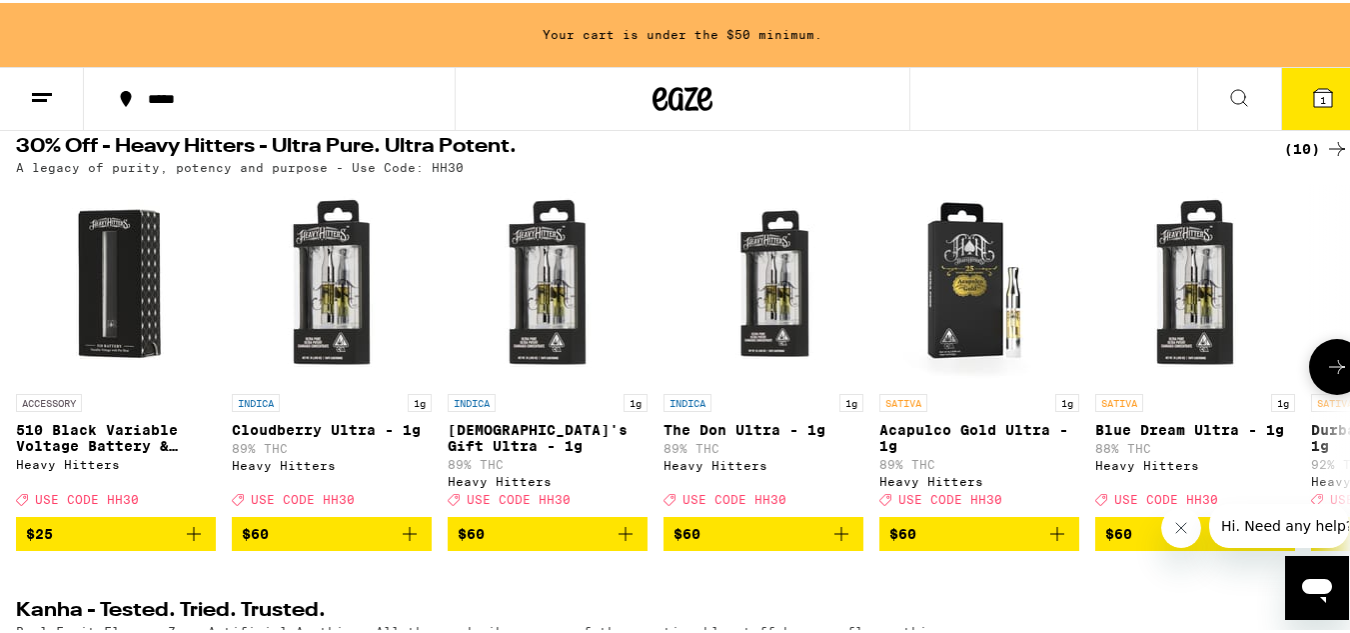
scroll to position [653, 0]
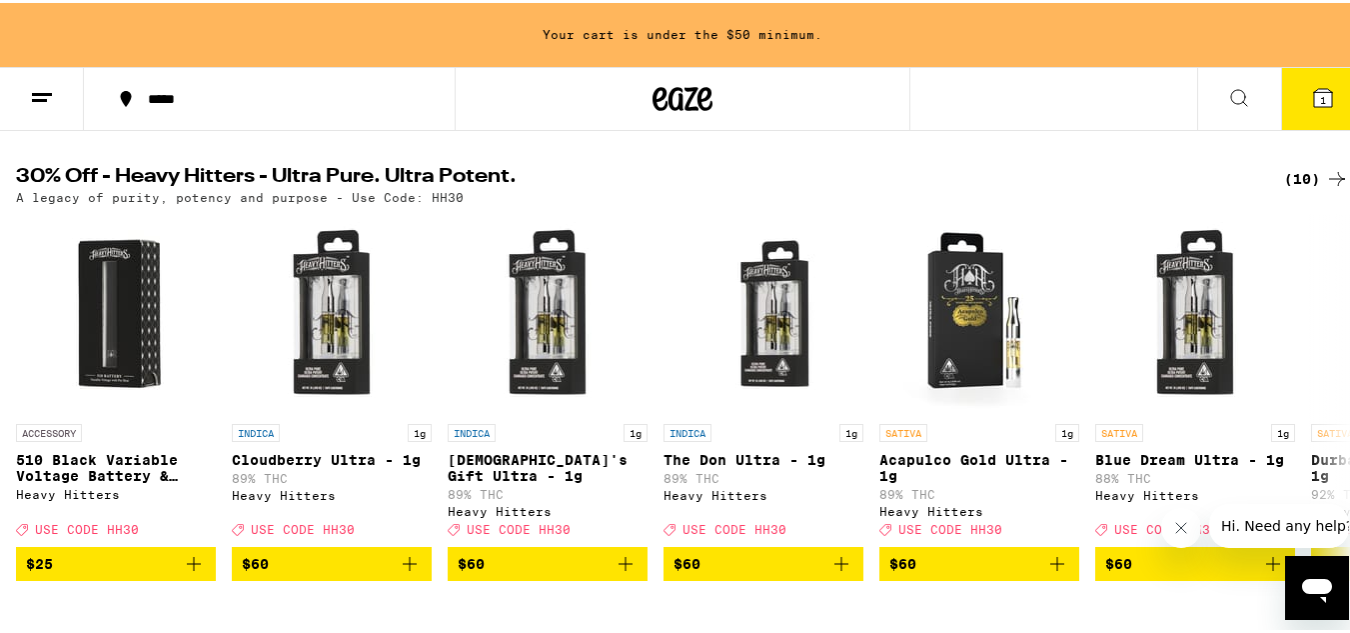
click at [1291, 188] on div "(10)" at bounding box center [1316, 176] width 65 height 24
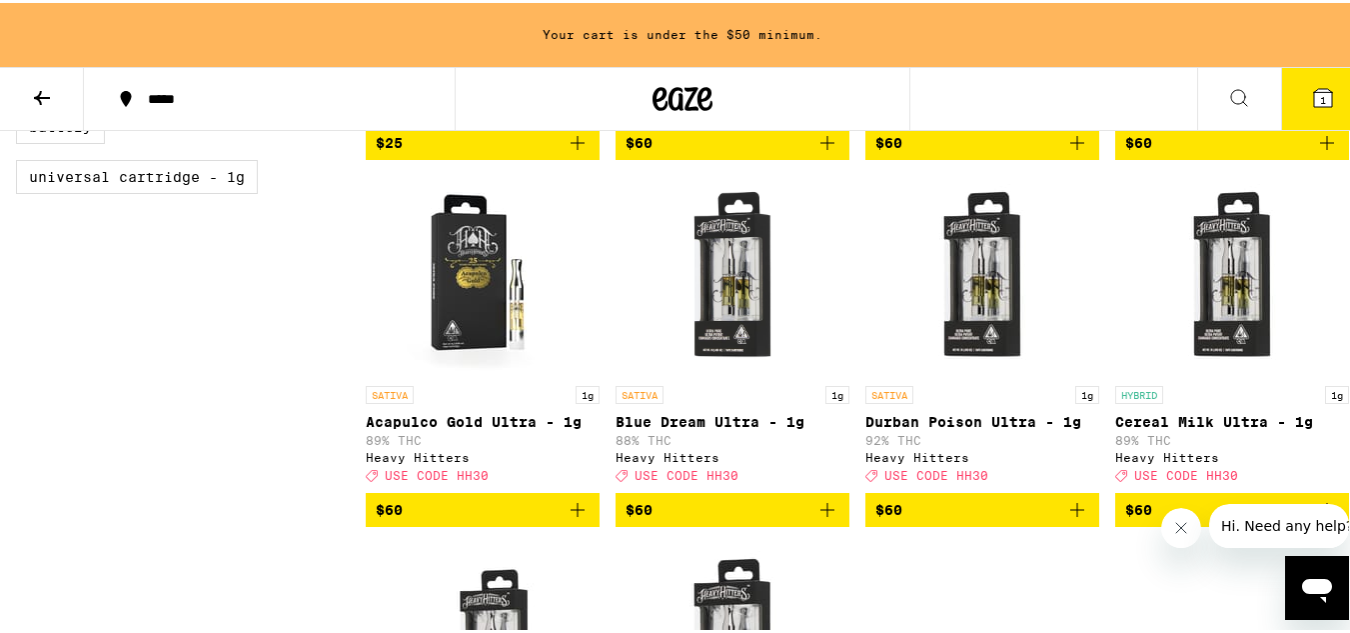
scroll to position [558, 0]
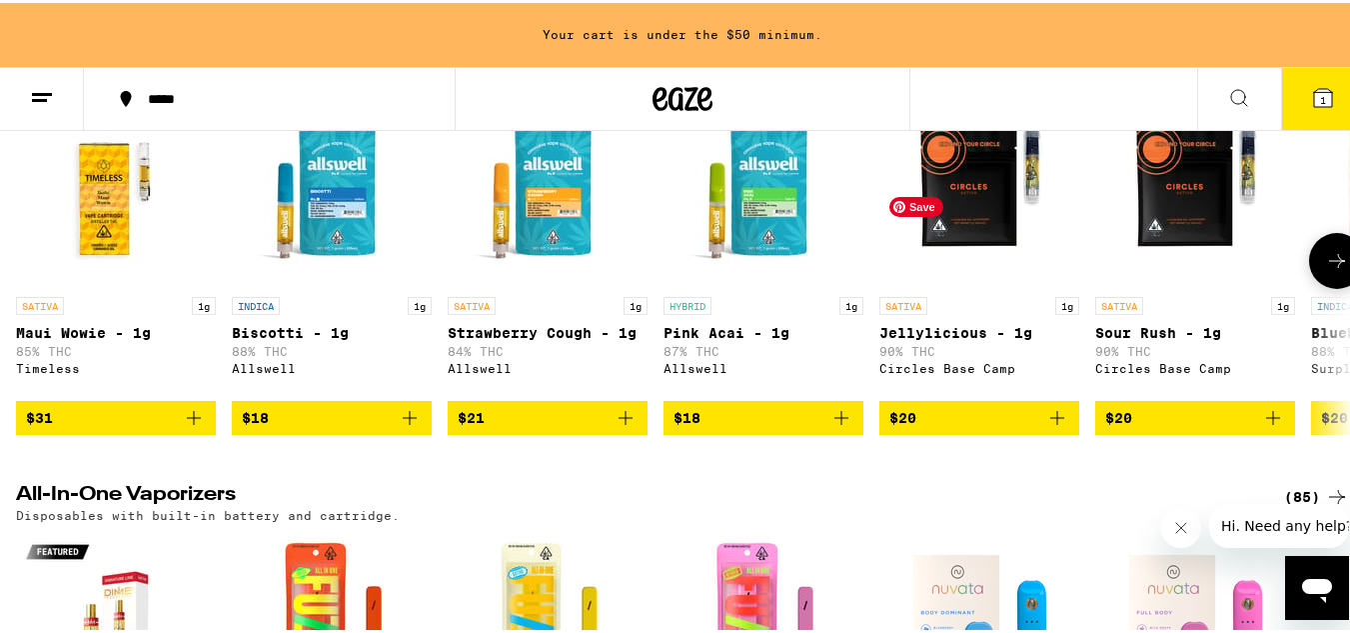
scroll to position [3072, 0]
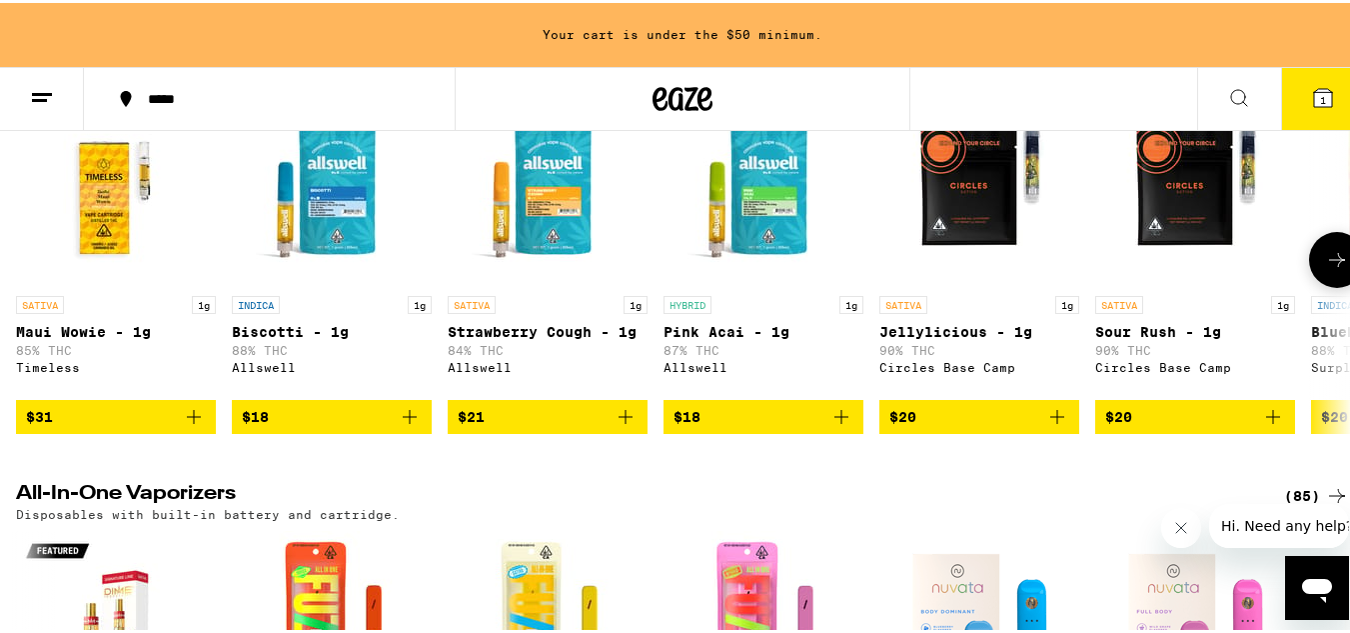
click at [1309, 285] on button at bounding box center [1337, 257] width 56 height 56
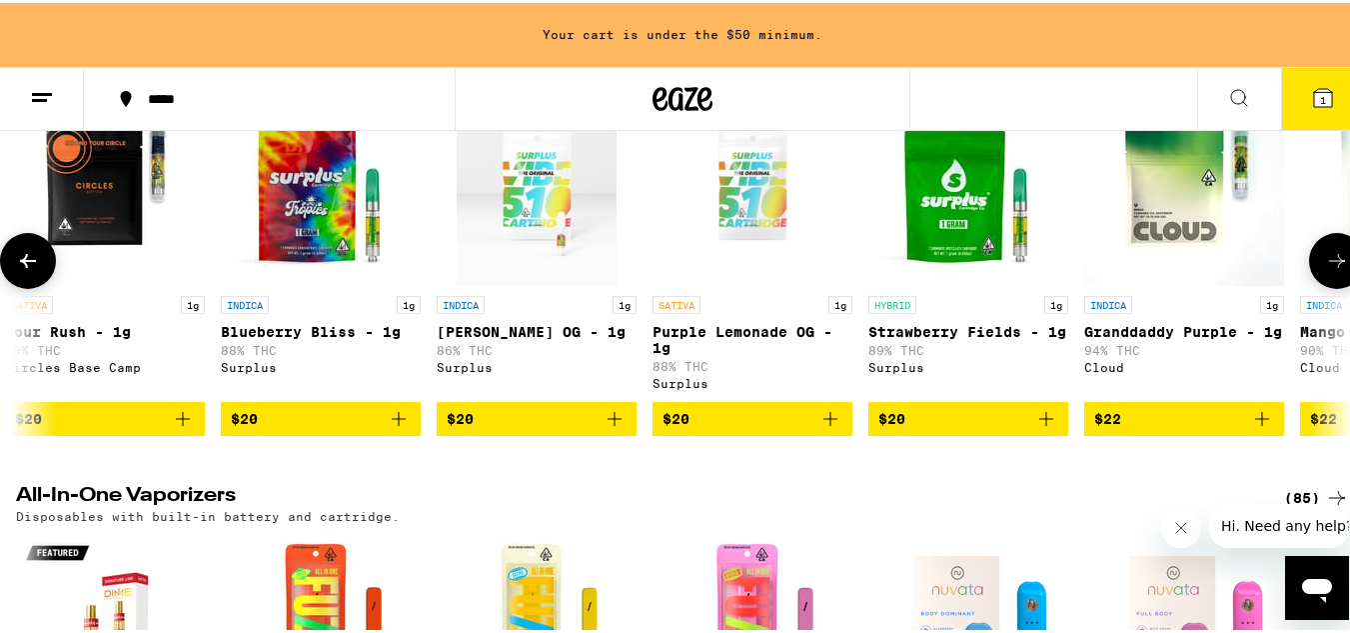
scroll to position [0, 1100]
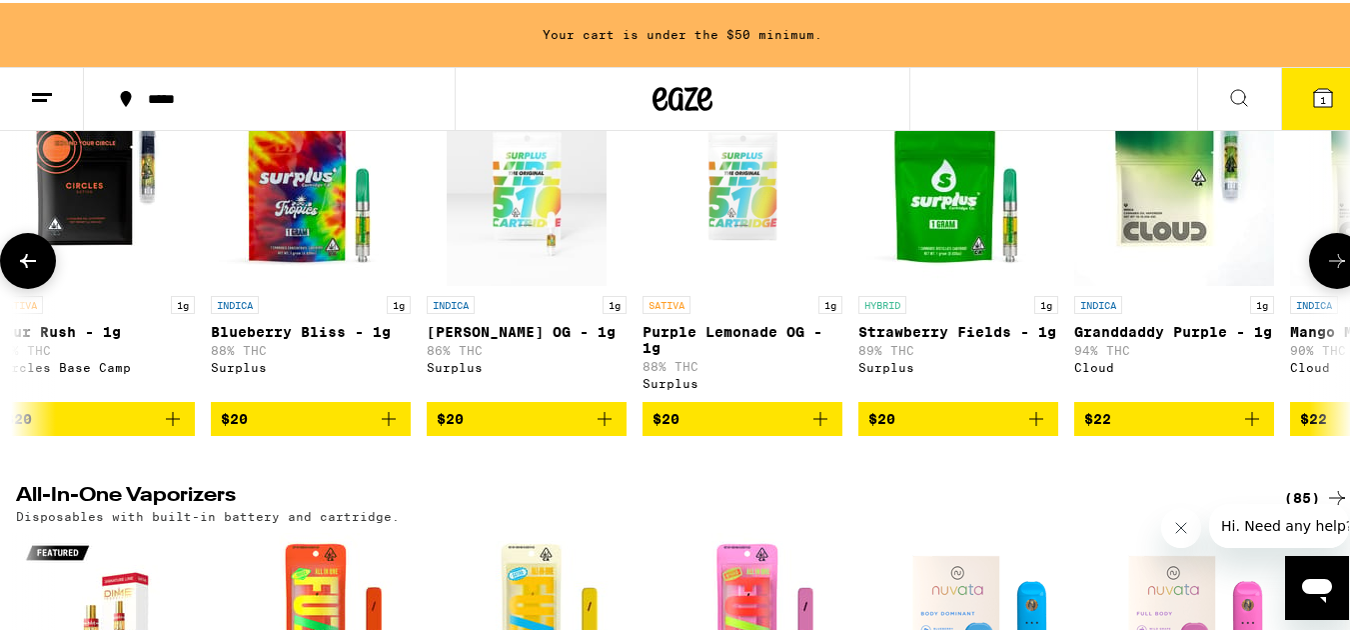
click at [1309, 286] on button at bounding box center [1337, 258] width 56 height 56
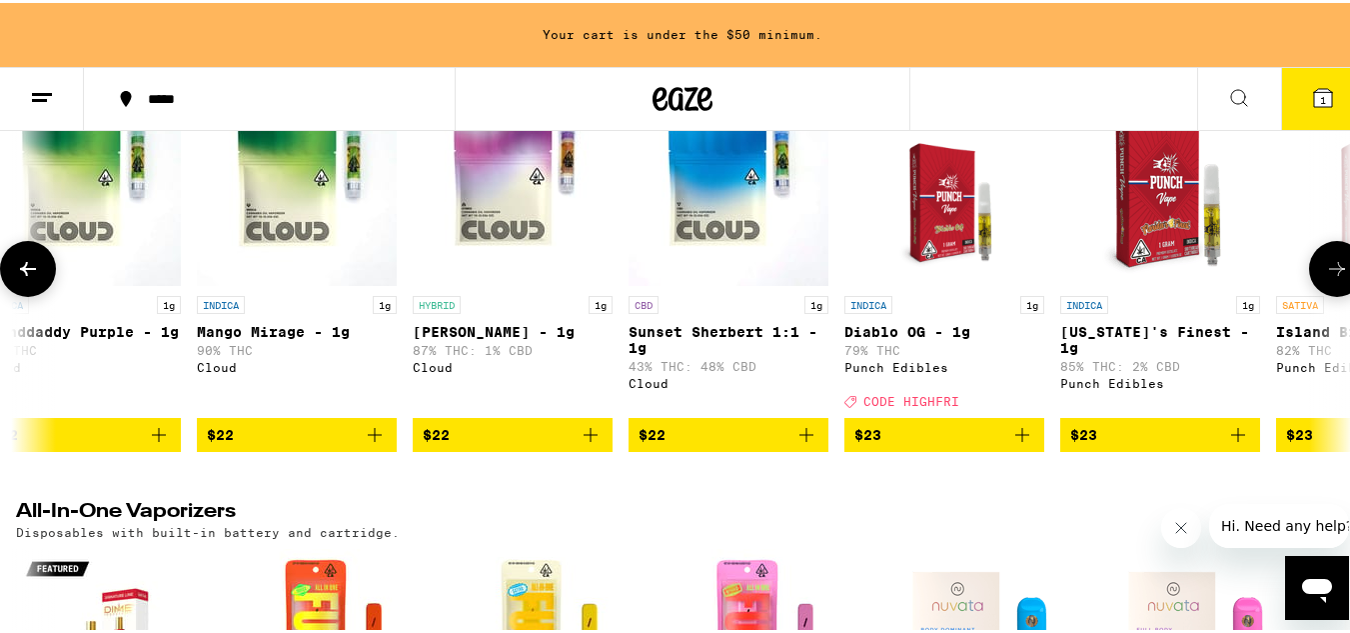
scroll to position [0, 2200]
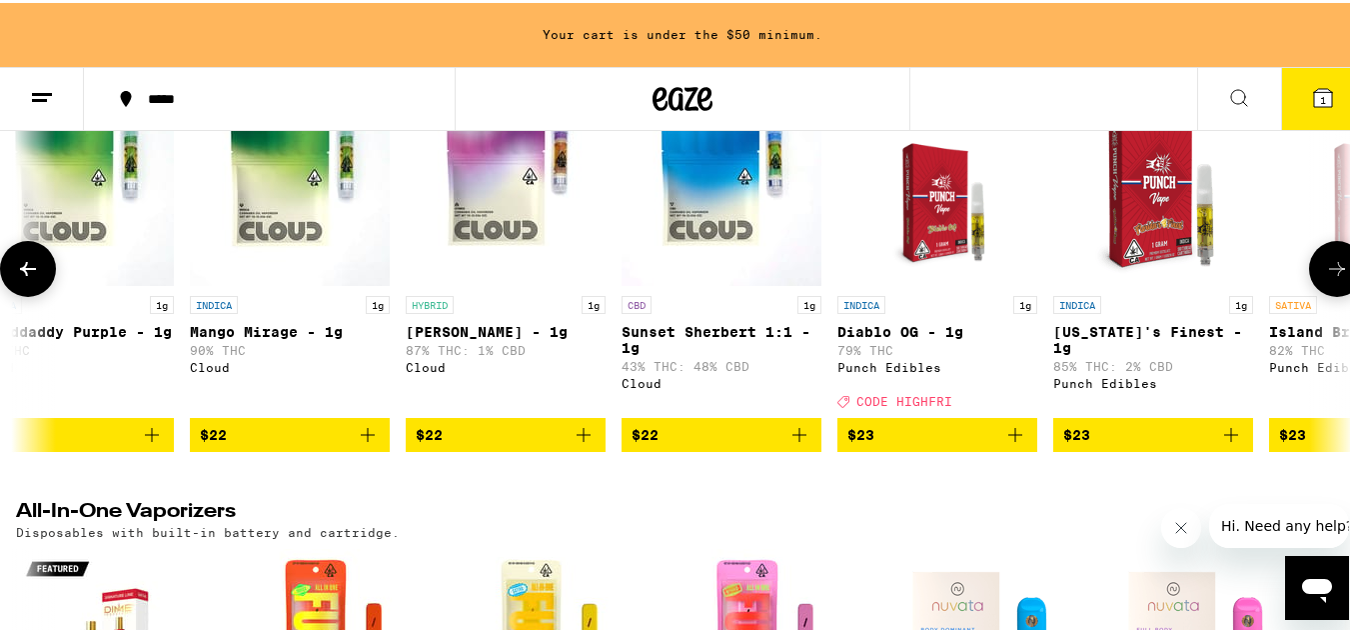
click at [1309, 294] on button at bounding box center [1337, 266] width 56 height 56
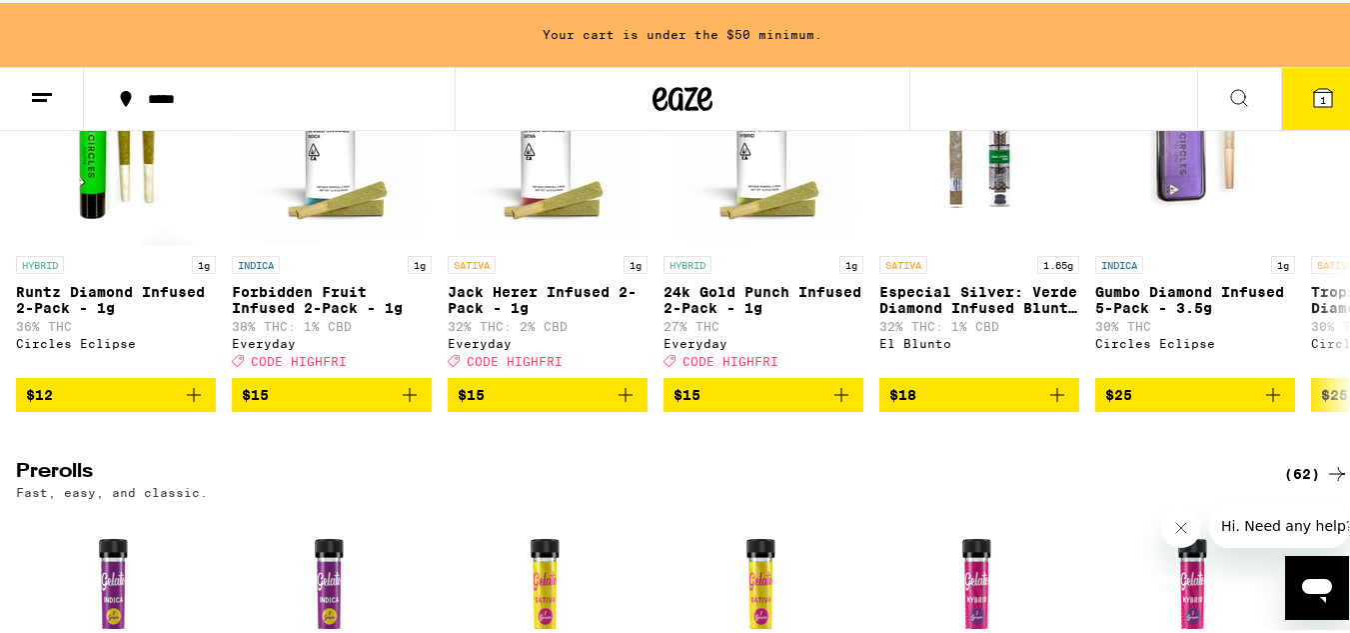
scroll to position [5376, 0]
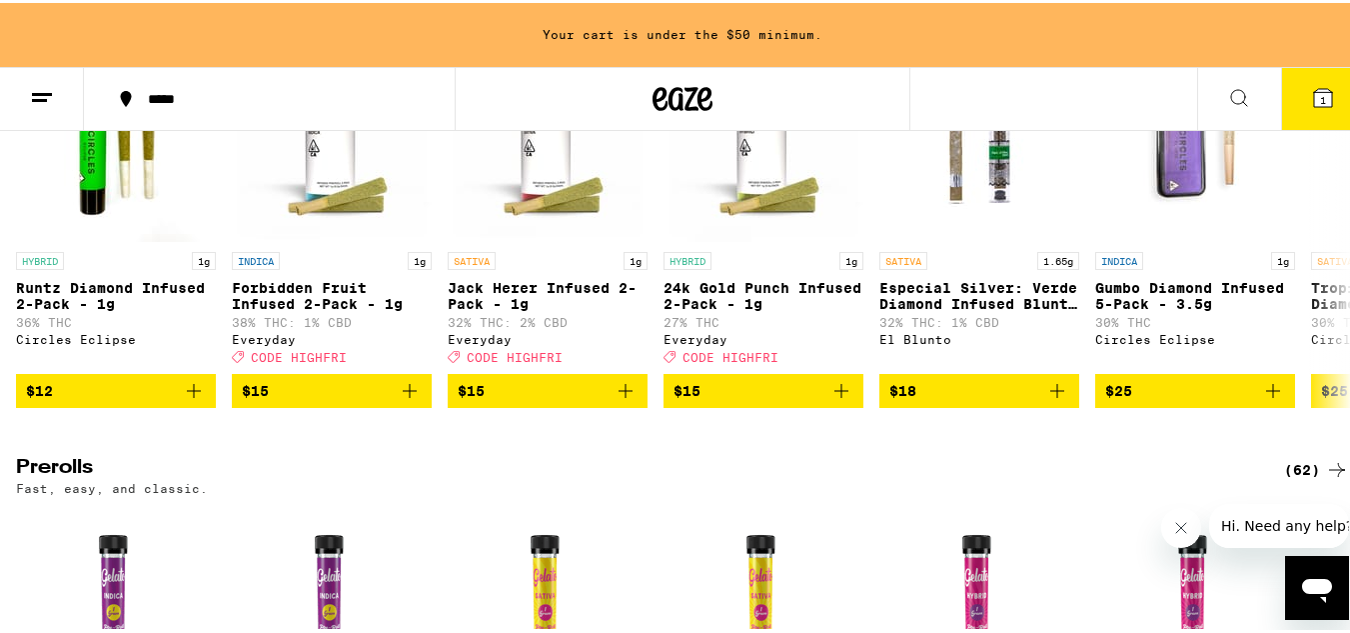
click at [1290, 16] on div "(91)" at bounding box center [1316, 4] width 65 height 24
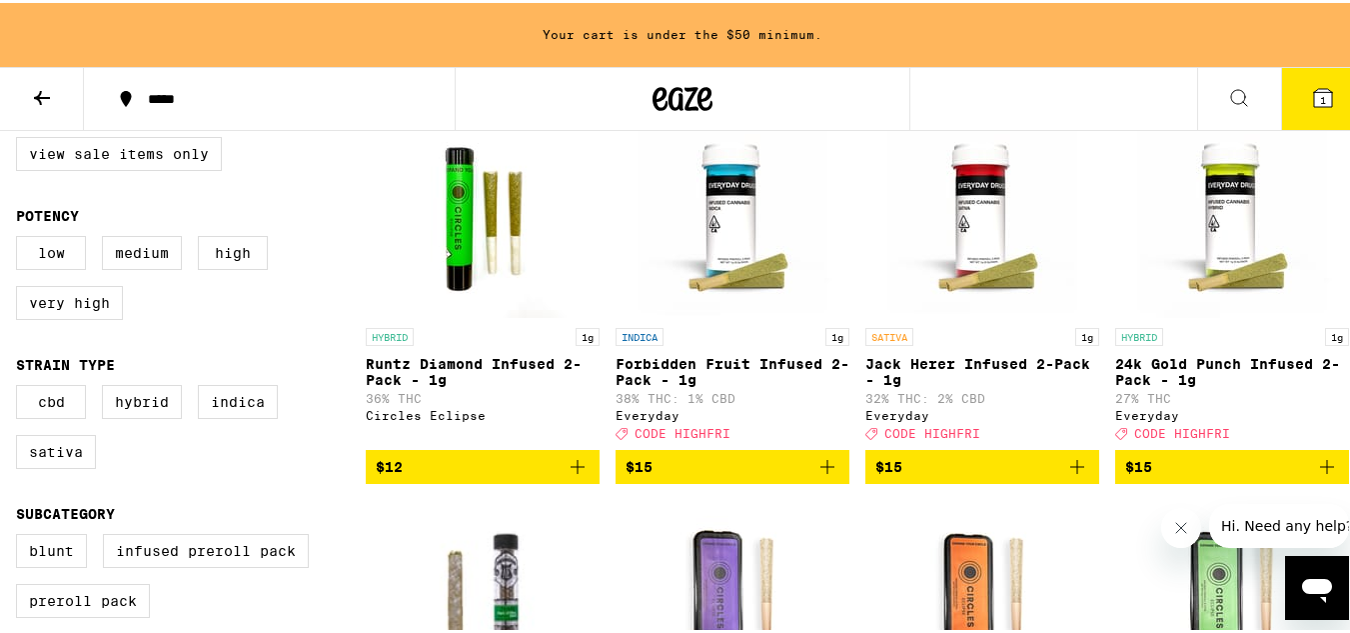
scroll to position [250, 0]
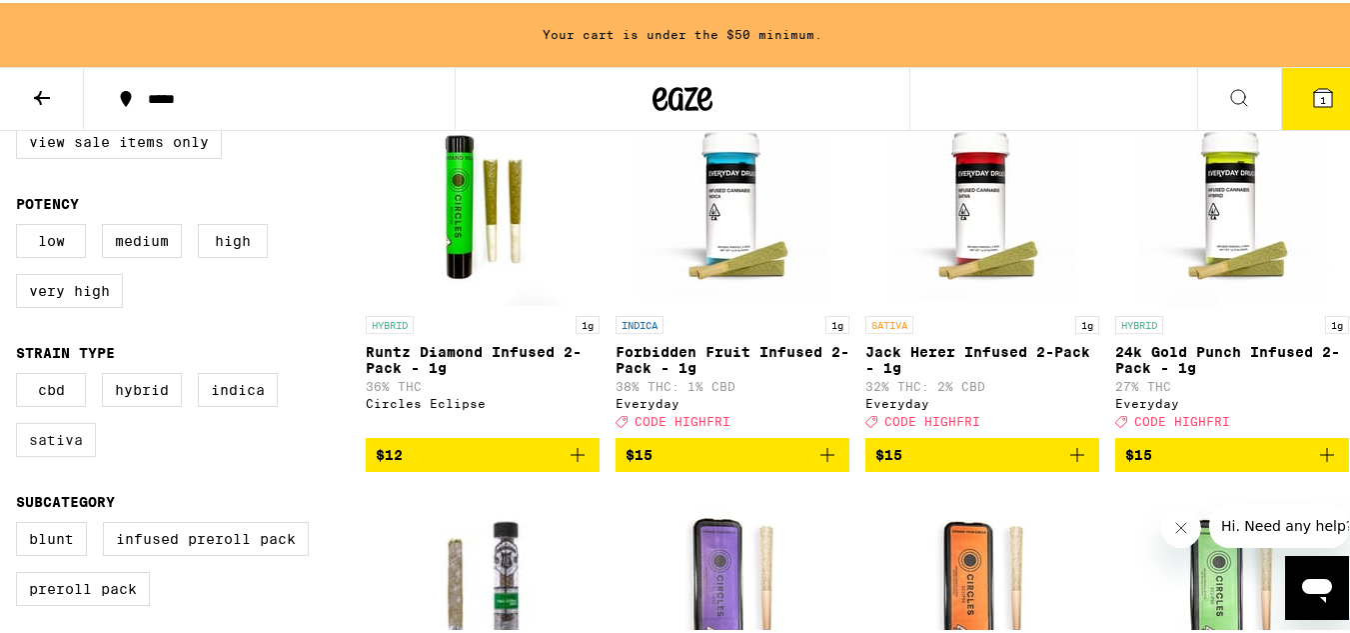
click at [68, 450] on label "Sativa" at bounding box center [56, 437] width 80 height 34
click at [21, 374] on input "Sativa" at bounding box center [20, 373] width 1 height 1
checkbox input "true"
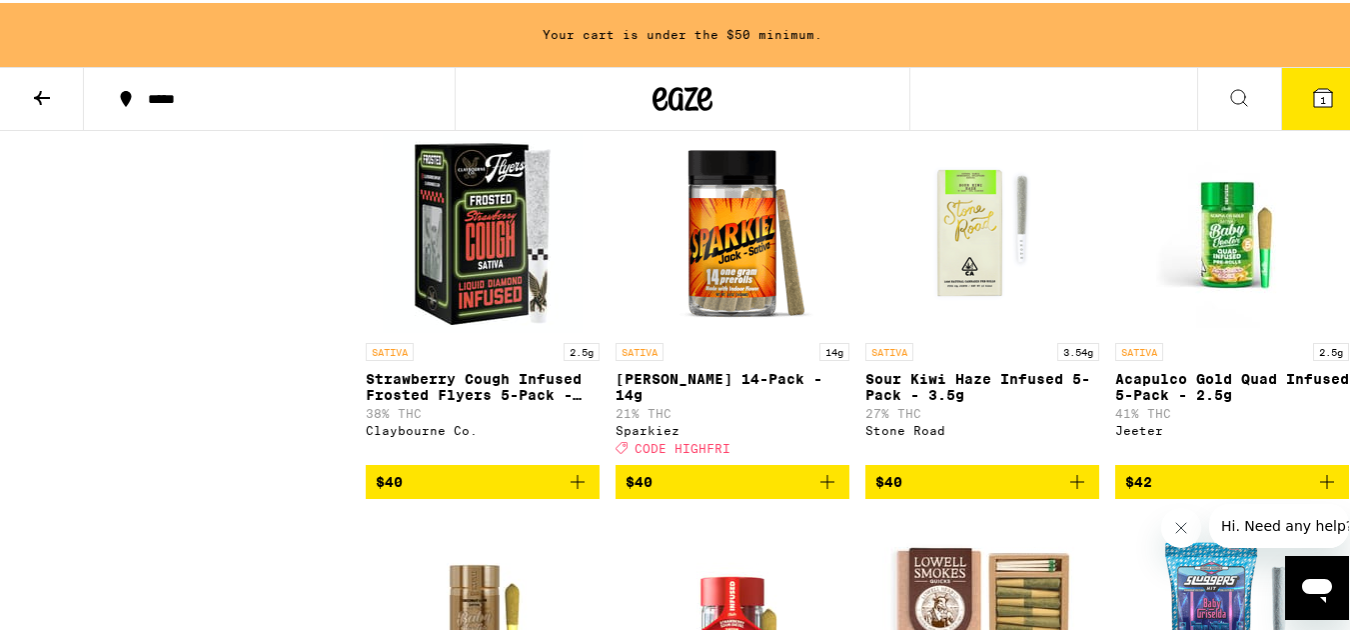
scroll to position [1718, 0]
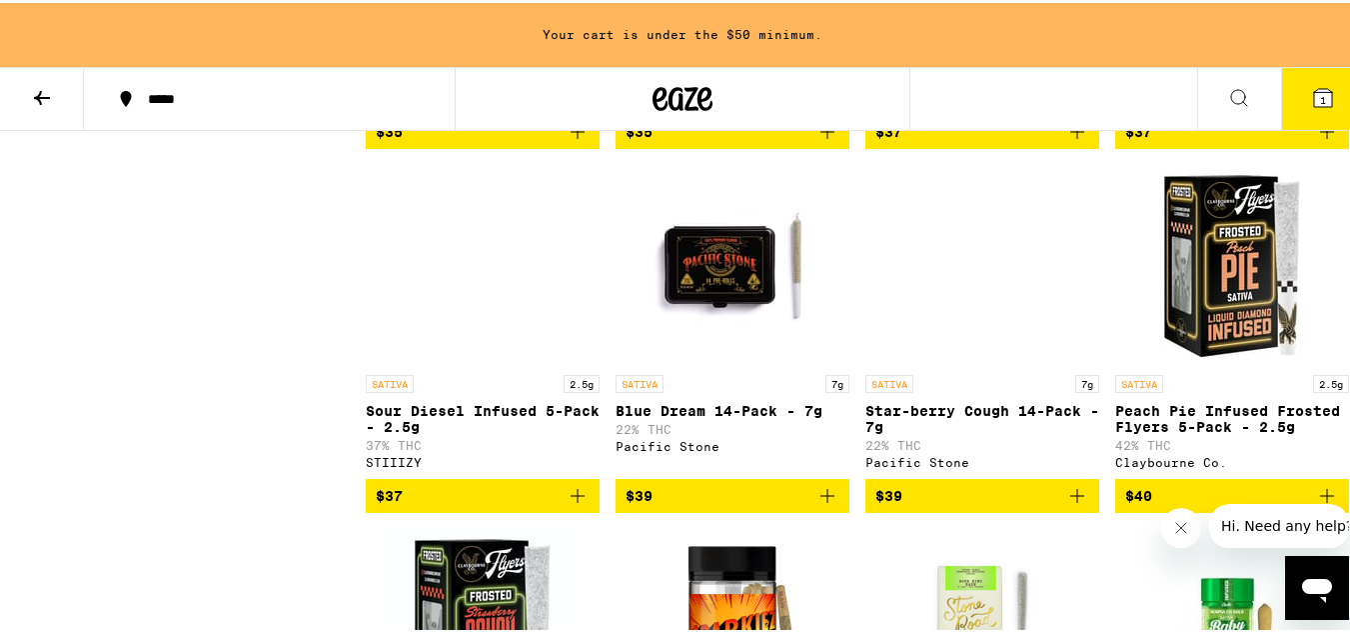
scroll to position [1320, 0]
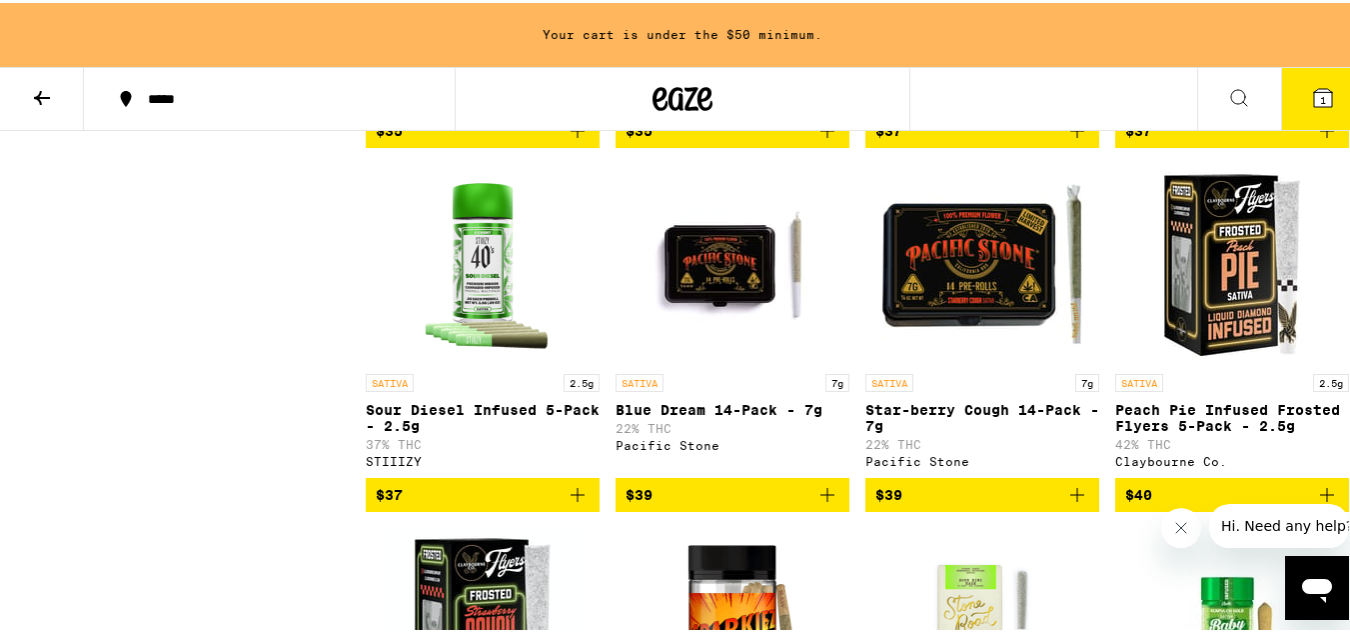
click at [821, 504] on icon "Add to bag" at bounding box center [827, 492] width 24 height 24
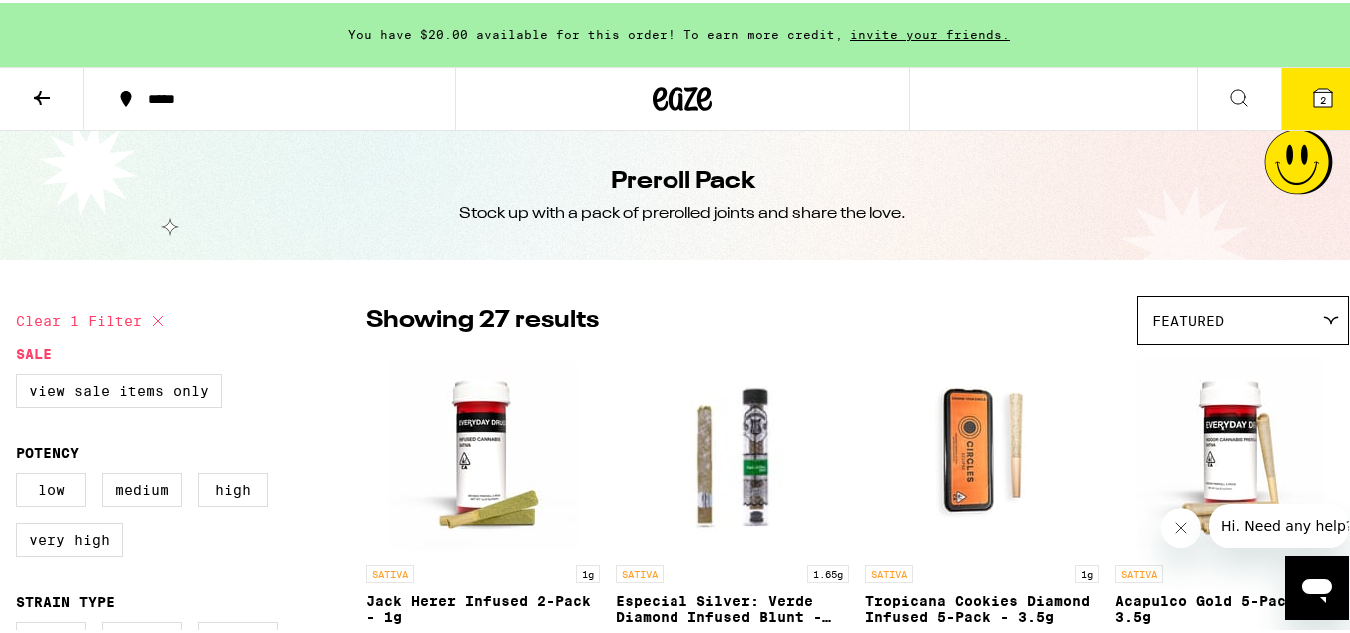
scroll to position [0, 0]
click at [156, 396] on label "View Sale Items Only" at bounding box center [119, 389] width 206 height 34
click at [21, 376] on input "View Sale Items Only" at bounding box center [20, 375] width 1 height 1
checkbox input "true"
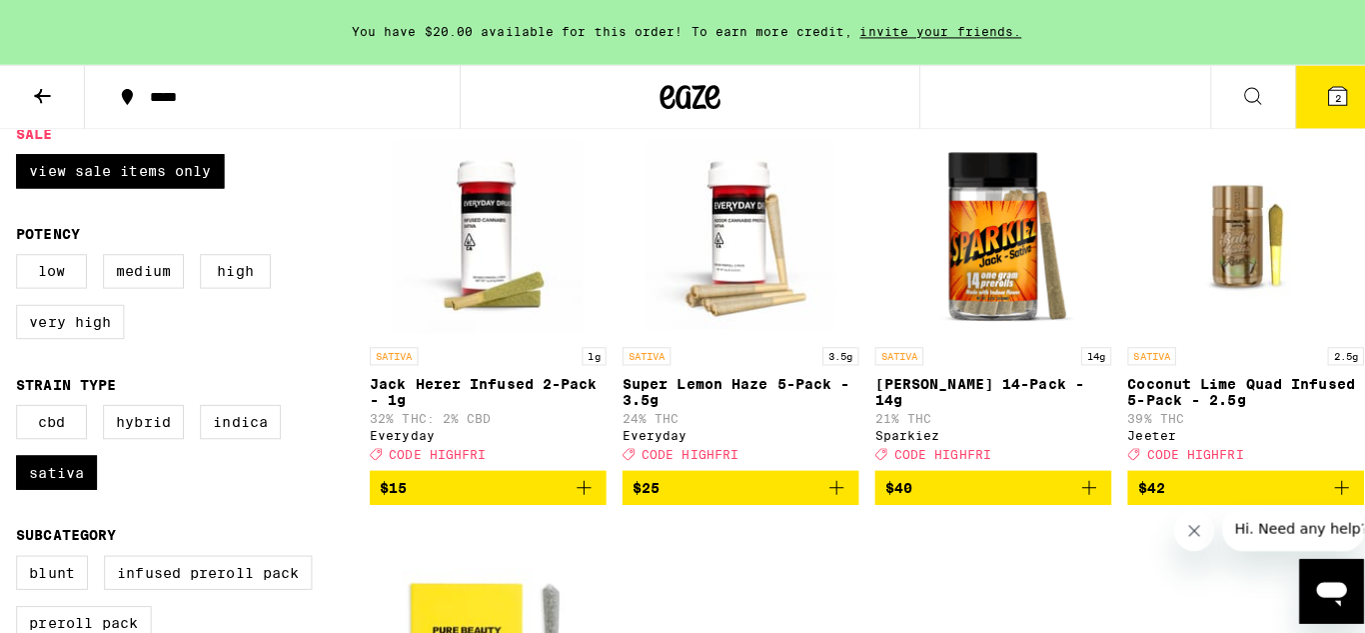
scroll to position [232, 0]
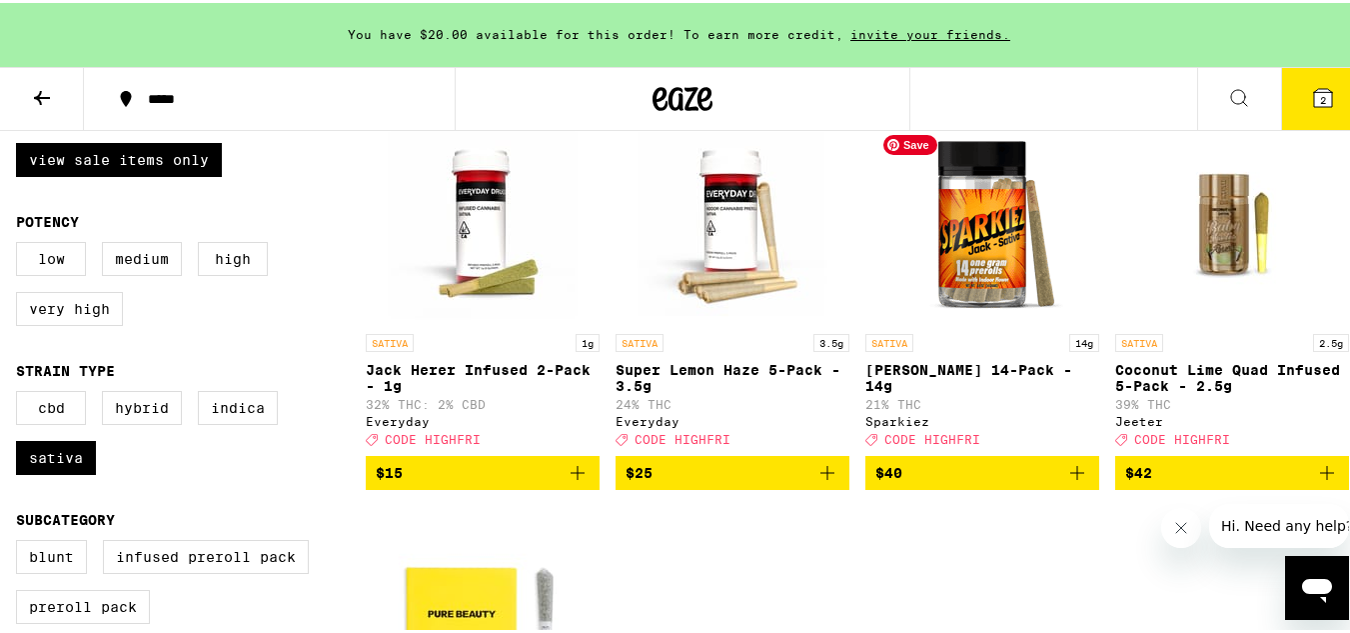
click at [968, 218] on img "Open page for Jack 14-Pack - 14g from Sparkiez" at bounding box center [982, 221] width 200 height 200
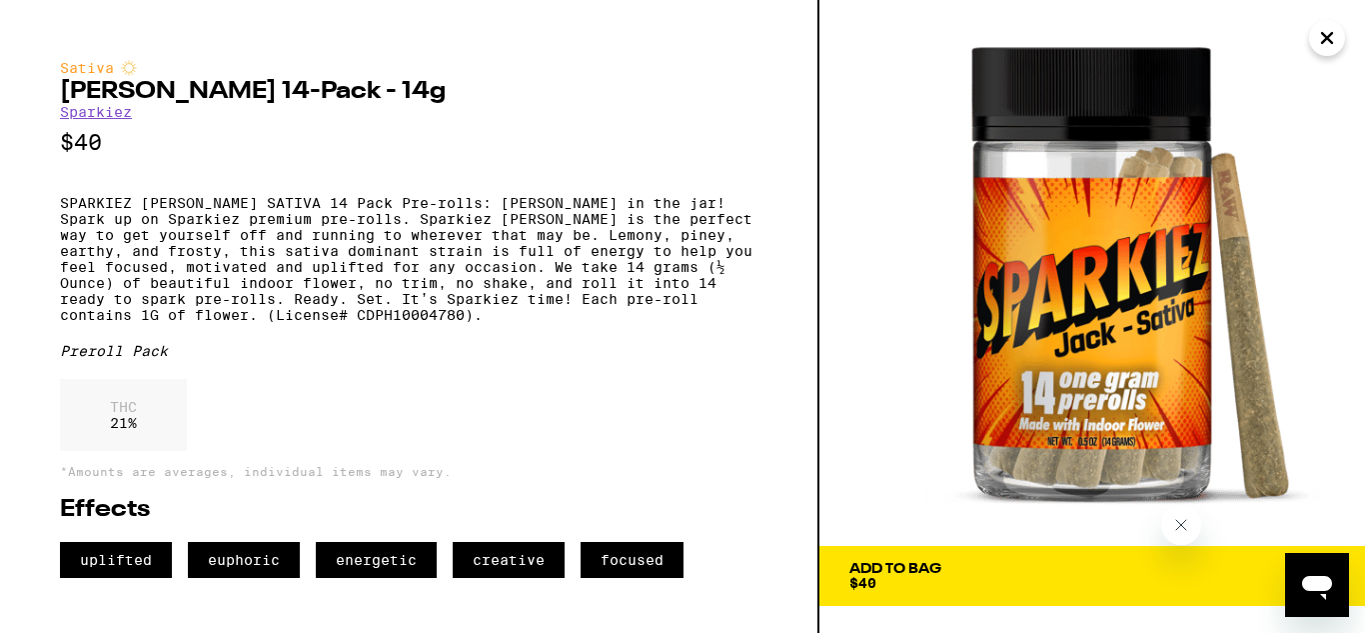
click at [981, 465] on img at bounding box center [1092, 273] width 546 height 546
click at [873, 573] on div "Add To Bag" at bounding box center [895, 569] width 92 height 14
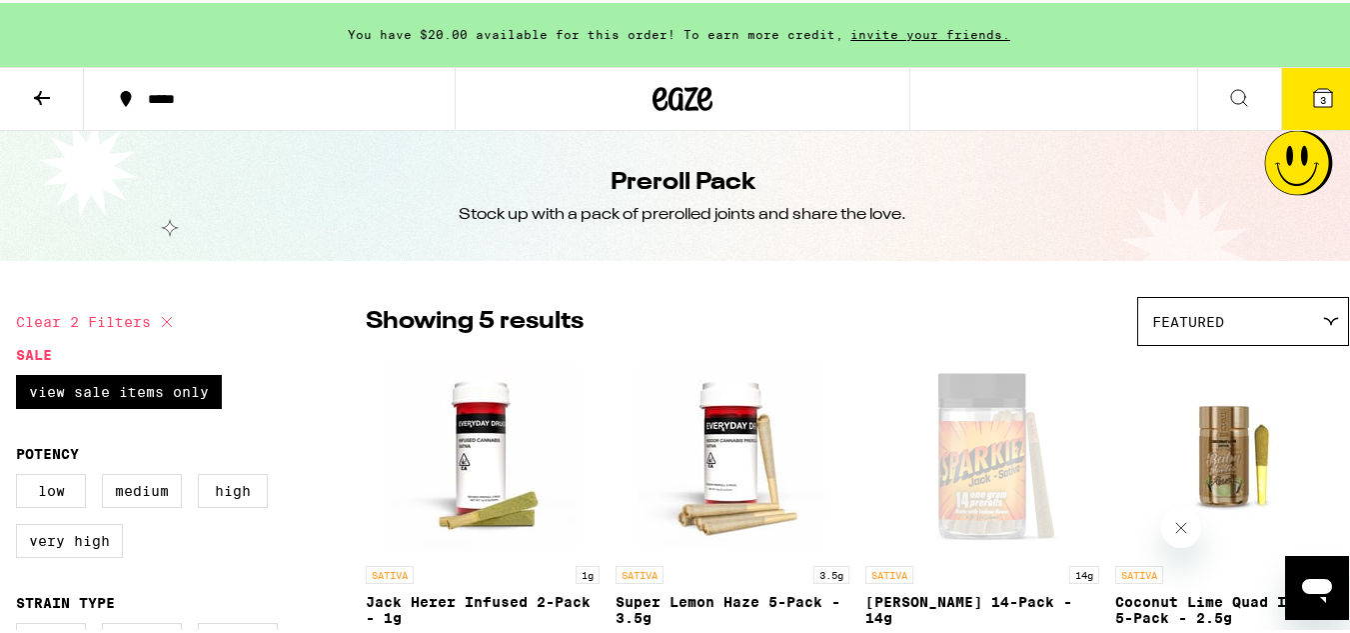
click at [45, 103] on icon at bounding box center [42, 95] width 24 height 24
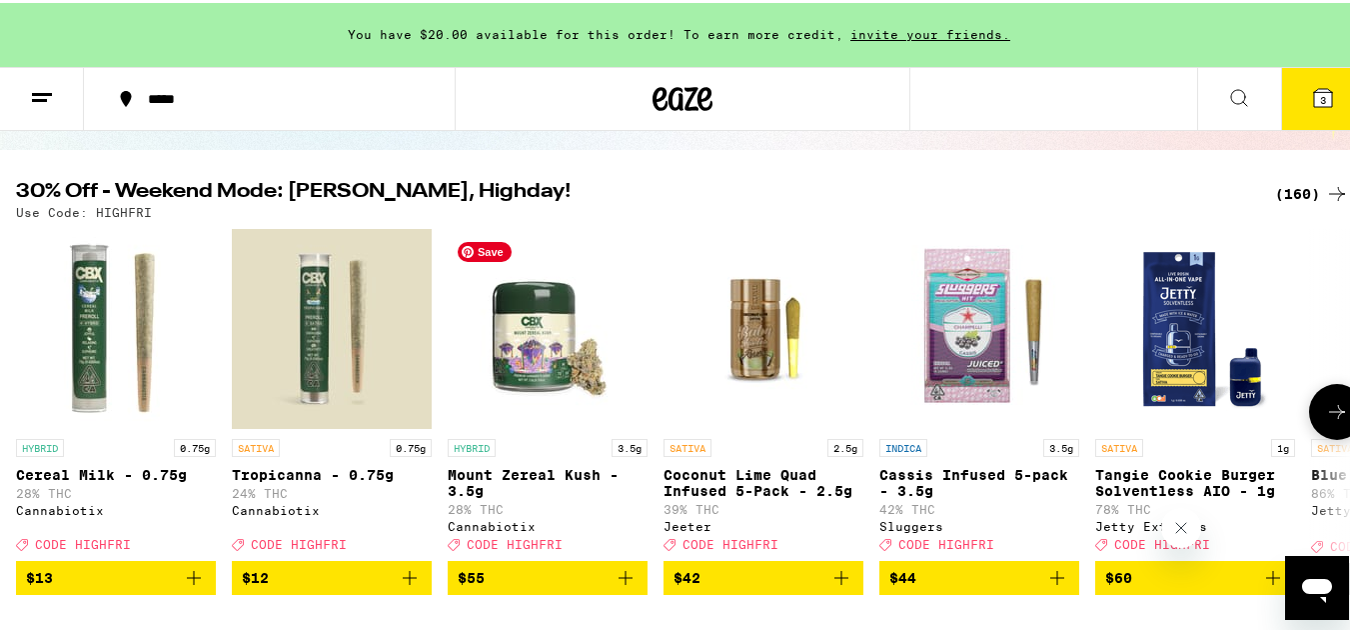
scroll to position [190, 0]
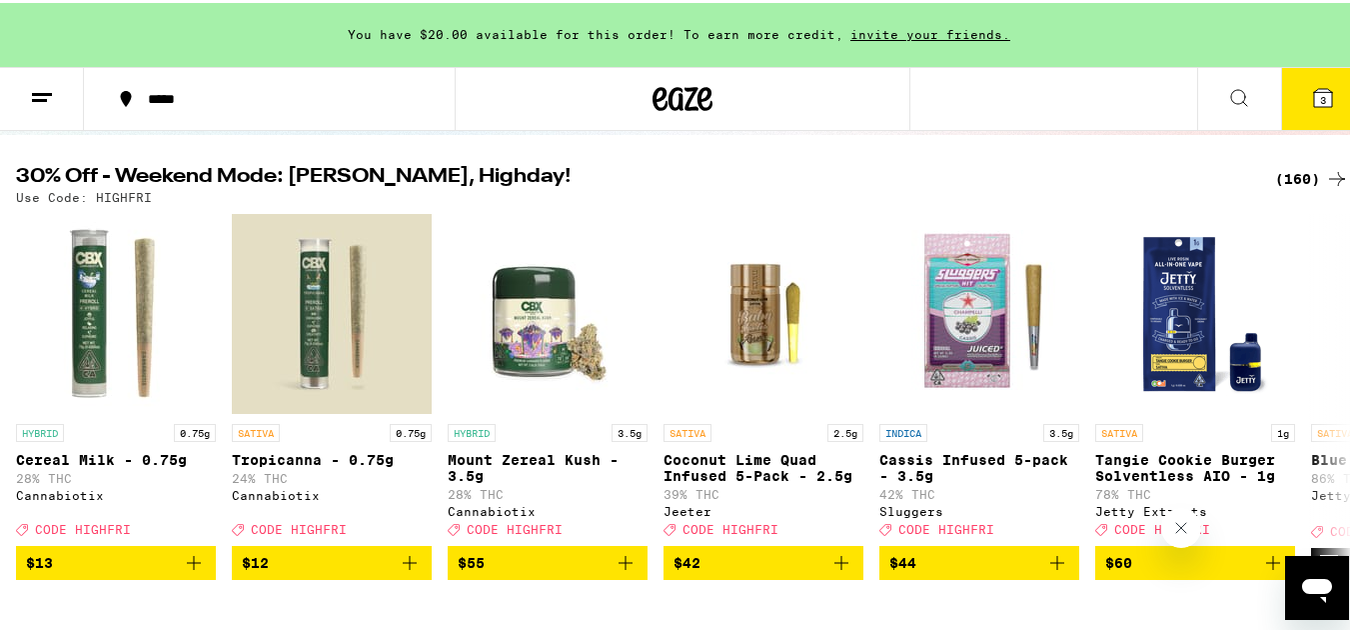
click at [1276, 172] on div "(160)" at bounding box center [1312, 176] width 74 height 24
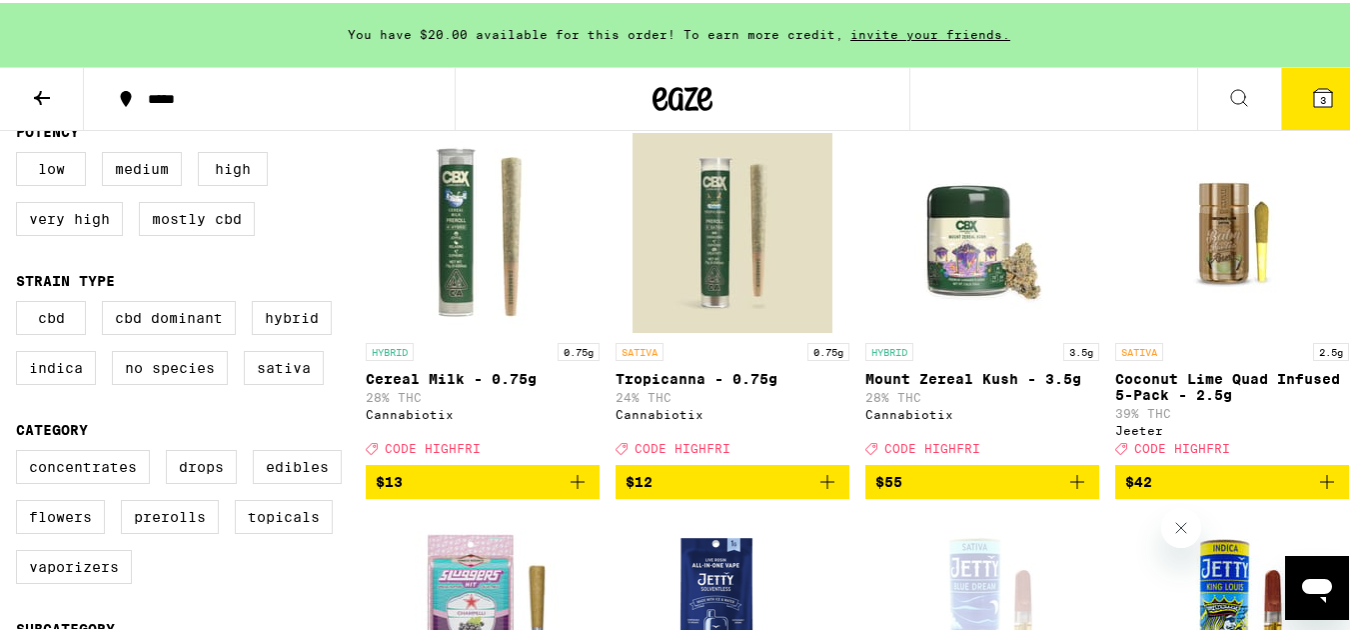
scroll to position [233, 0]
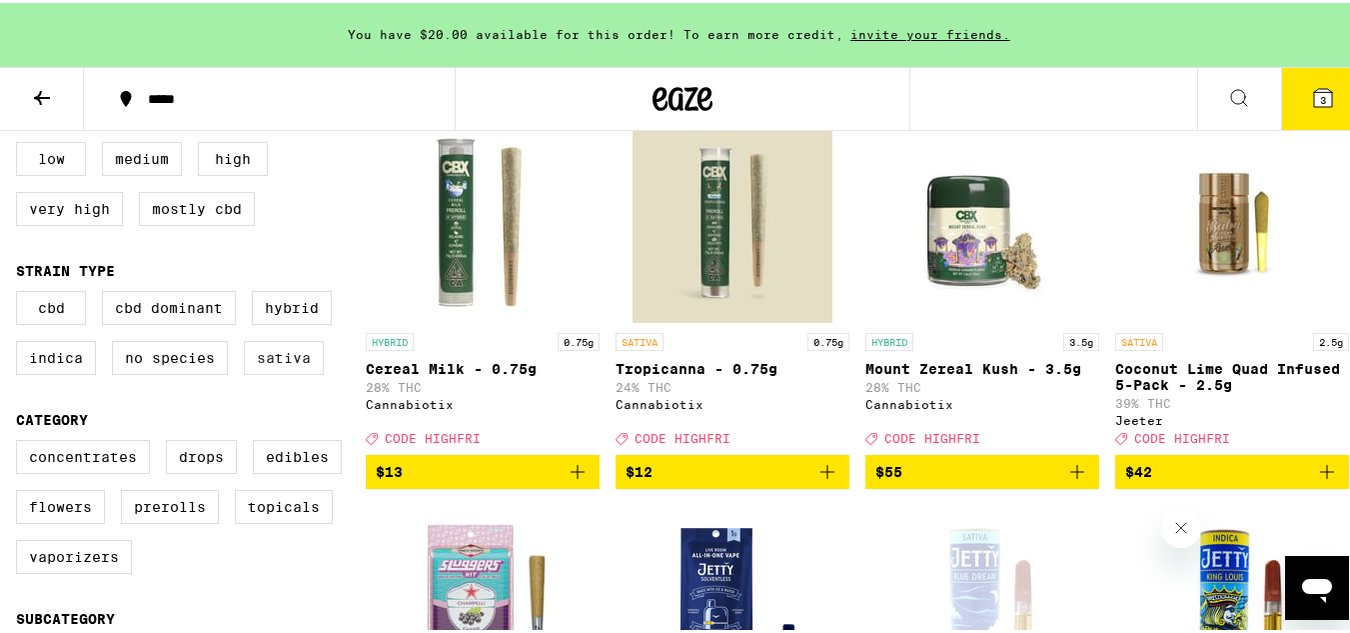
click at [295, 363] on label "Sativa" at bounding box center [284, 355] width 80 height 34
click at [21, 292] on input "Sativa" at bounding box center [20, 291] width 1 height 1
checkbox input "true"
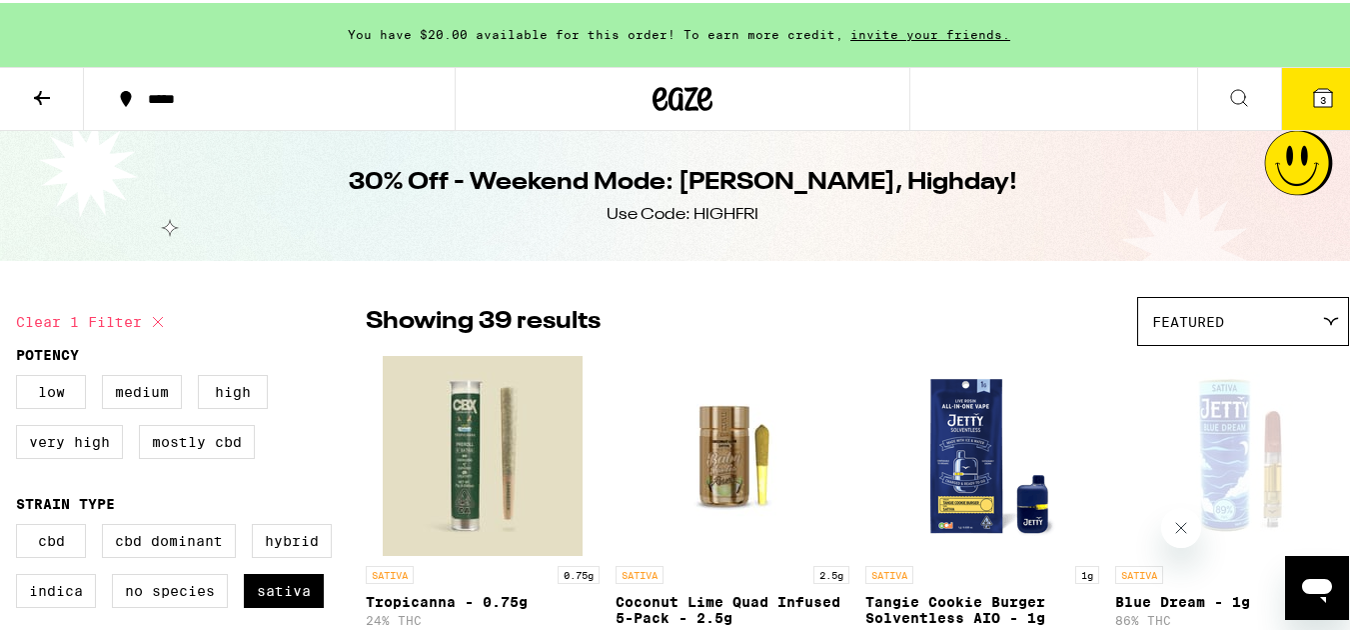
click at [1314, 100] on icon at bounding box center [1323, 95] width 18 height 18
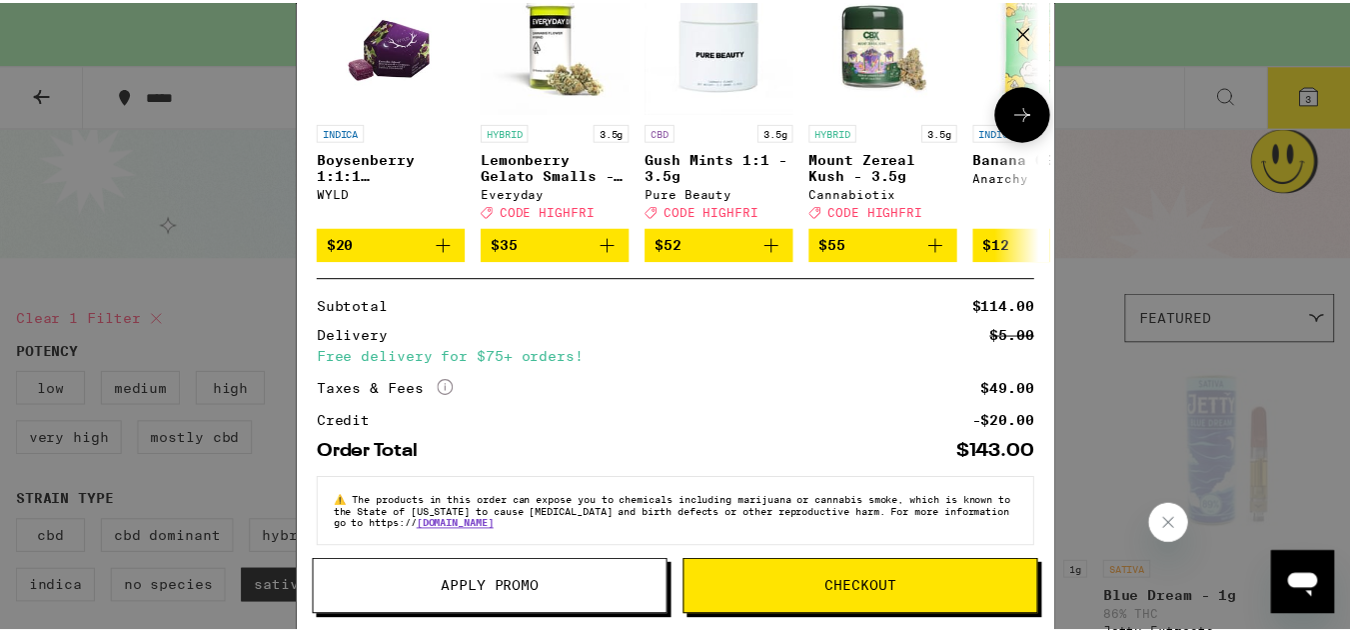
scroll to position [461, 0]
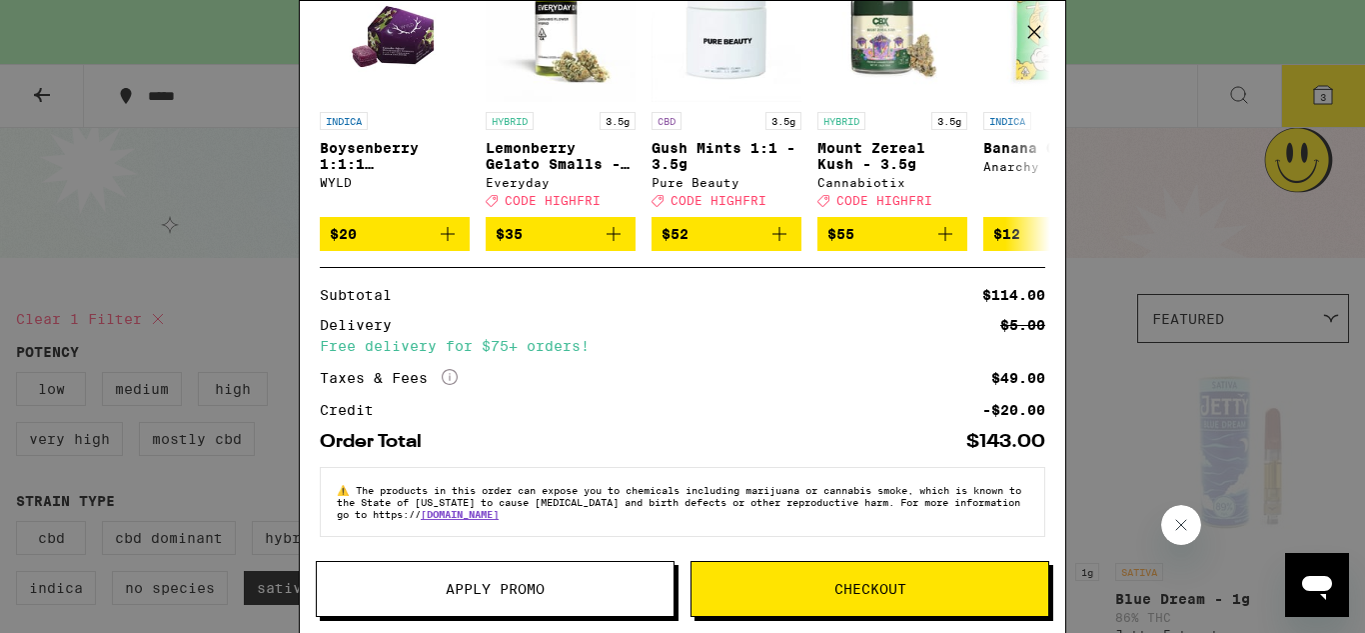
click at [550, 598] on button "Apply Promo" at bounding box center [495, 589] width 359 height 56
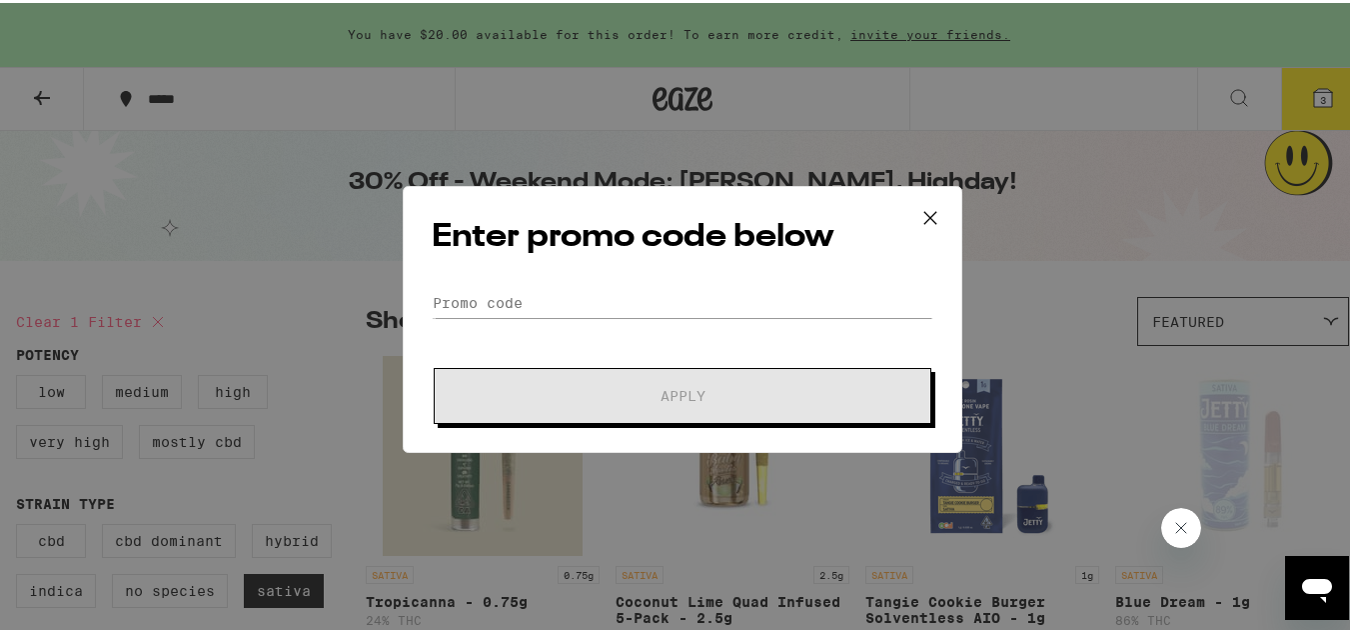
click at [924, 211] on icon at bounding box center [930, 215] width 12 height 12
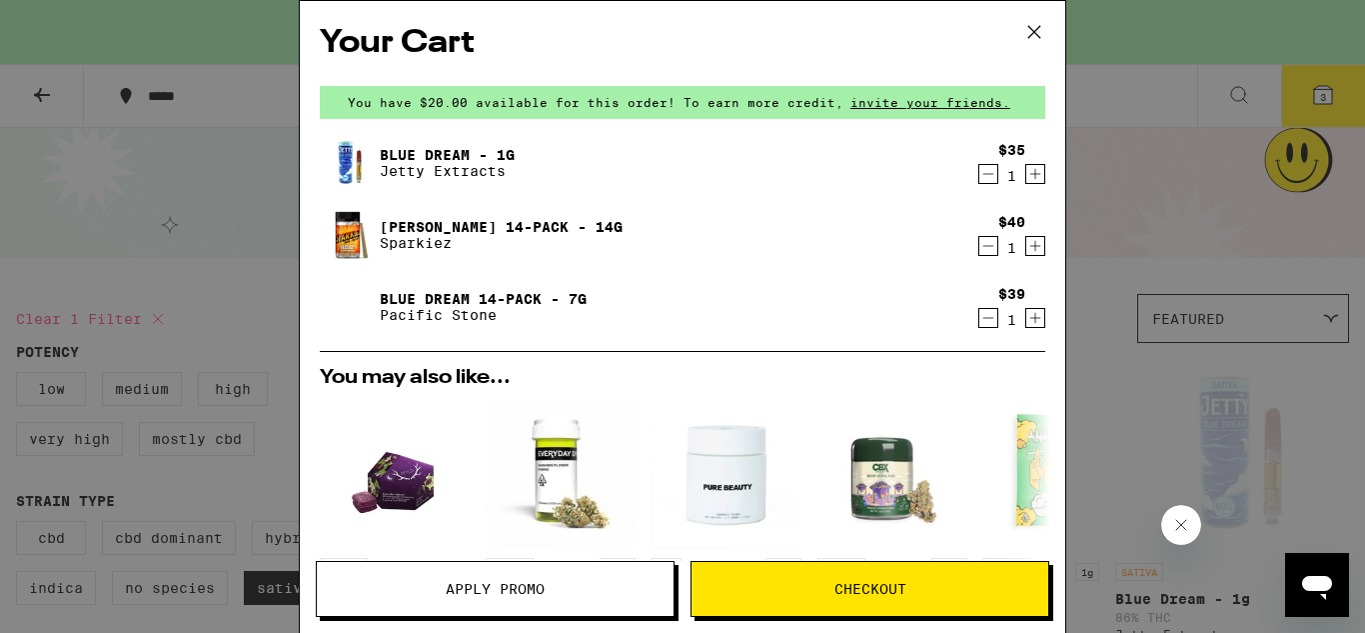
click at [1035, 26] on icon at bounding box center [1034, 32] width 30 height 30
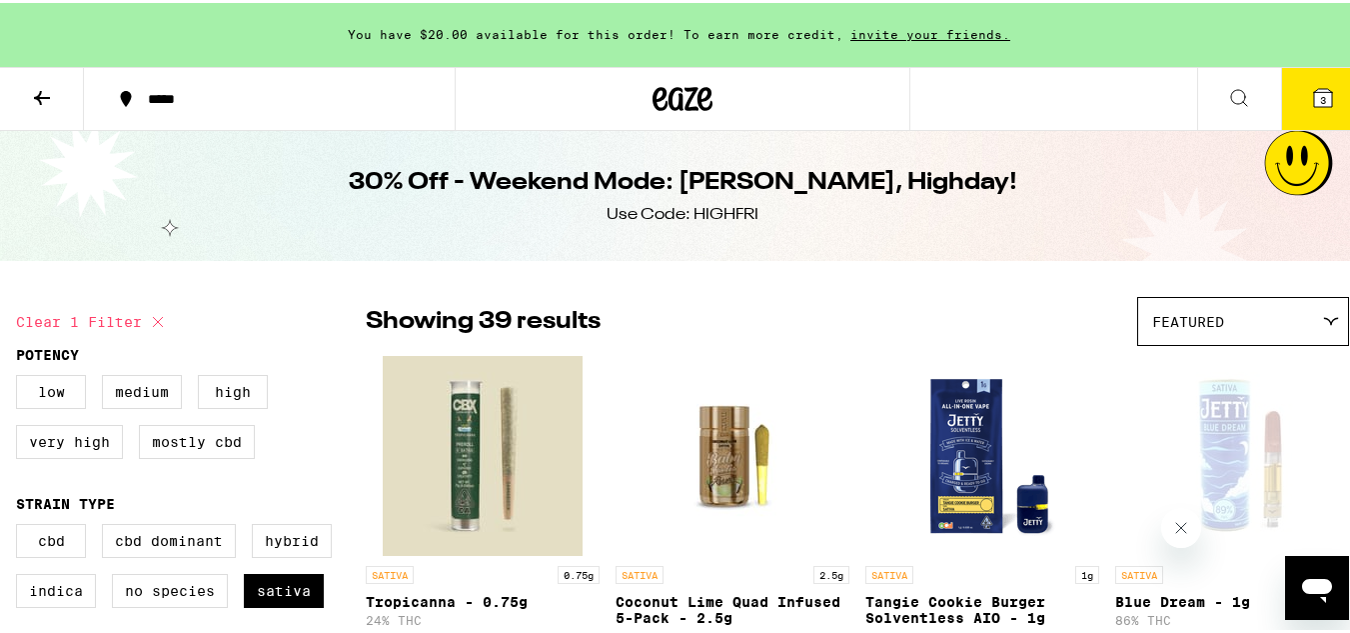
click at [1293, 100] on button "3" at bounding box center [1323, 96] width 84 height 62
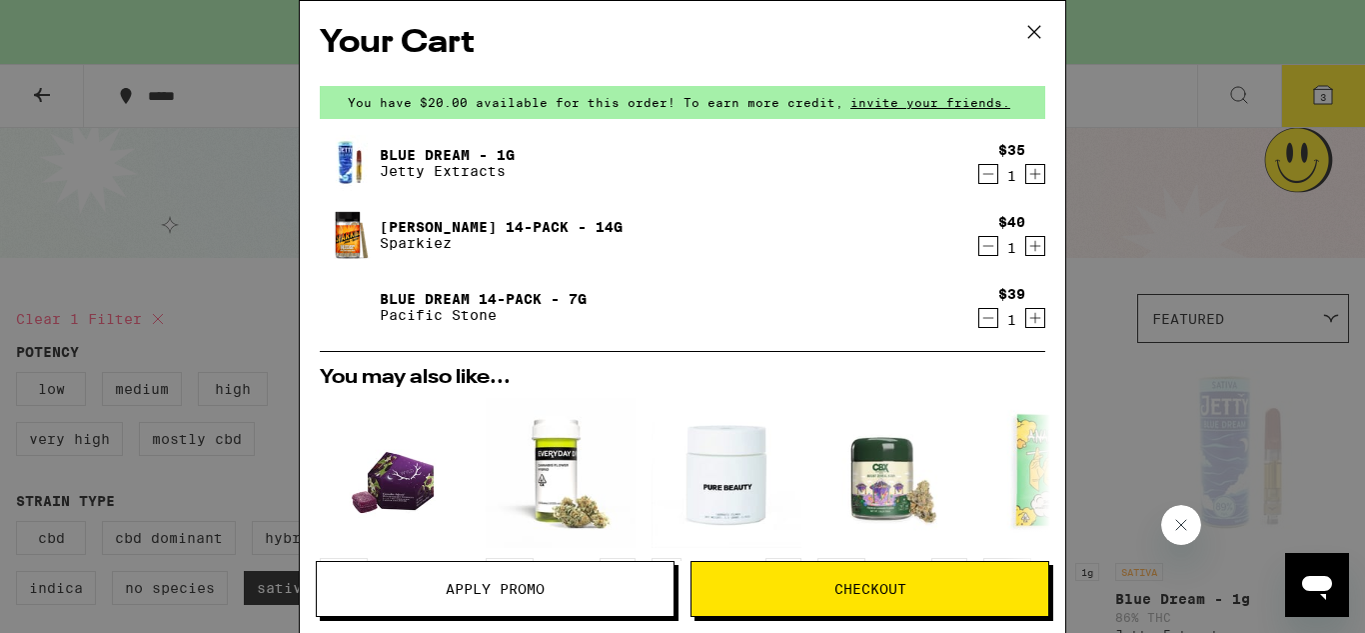
click at [555, 587] on span "Apply Promo" at bounding box center [495, 589] width 357 height 14
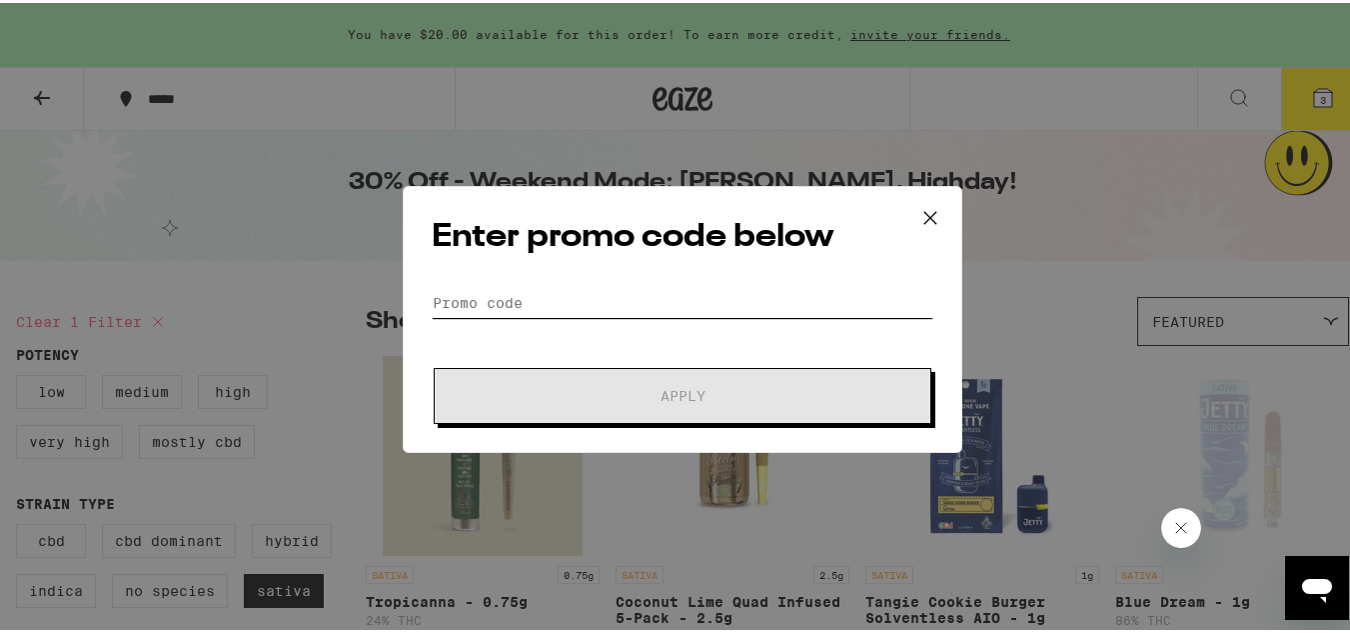
click at [664, 304] on input "Promo Code" at bounding box center [683, 300] width 502 height 30
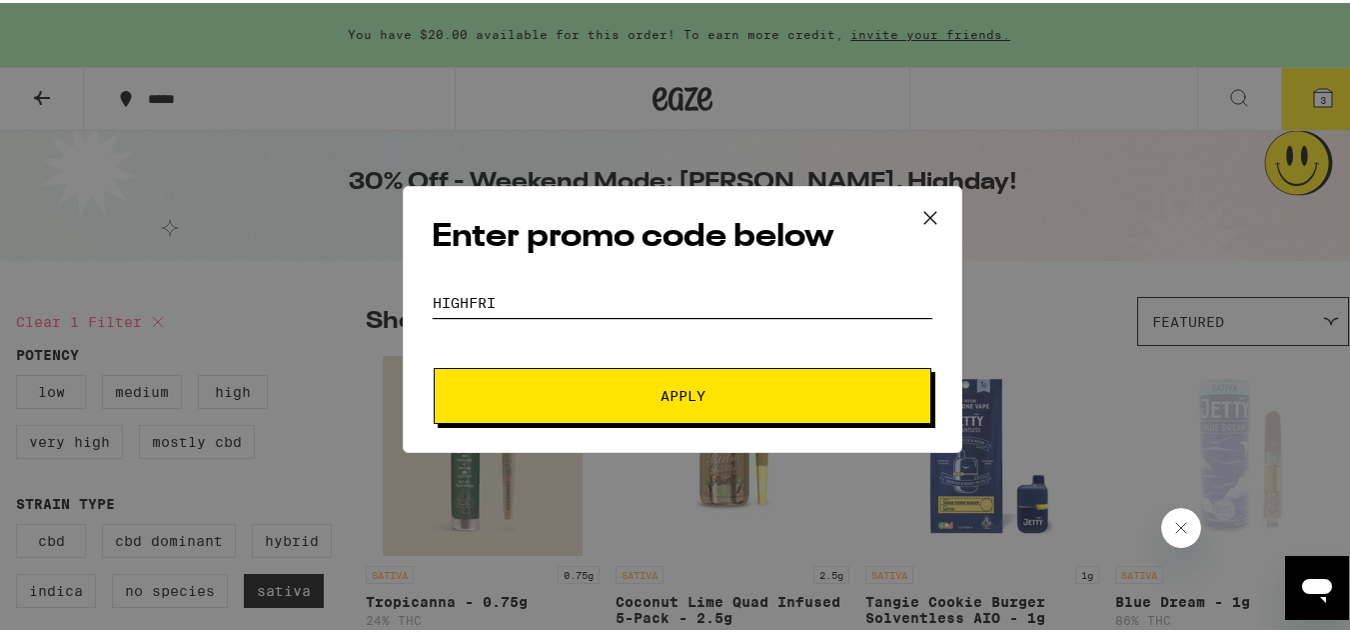
type input "highfri"
click at [670, 388] on span "Apply" at bounding box center [683, 393] width 45 height 14
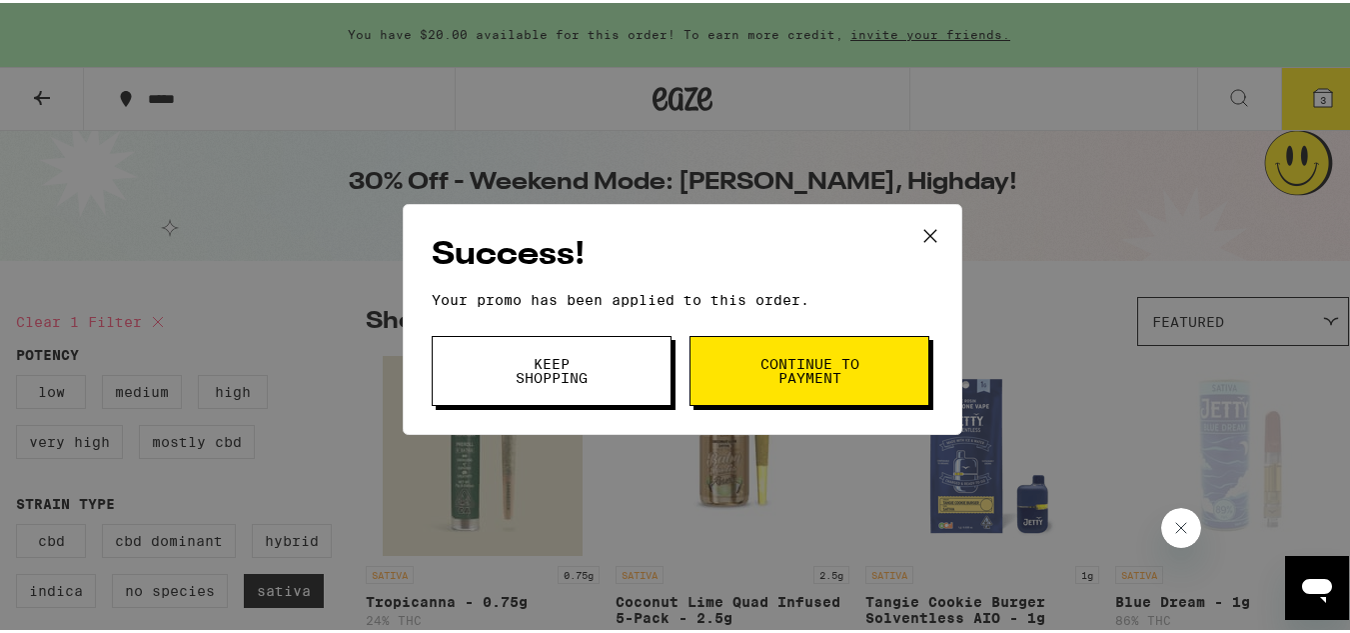
click at [801, 356] on span "Continue to payment" at bounding box center [809, 368] width 102 height 28
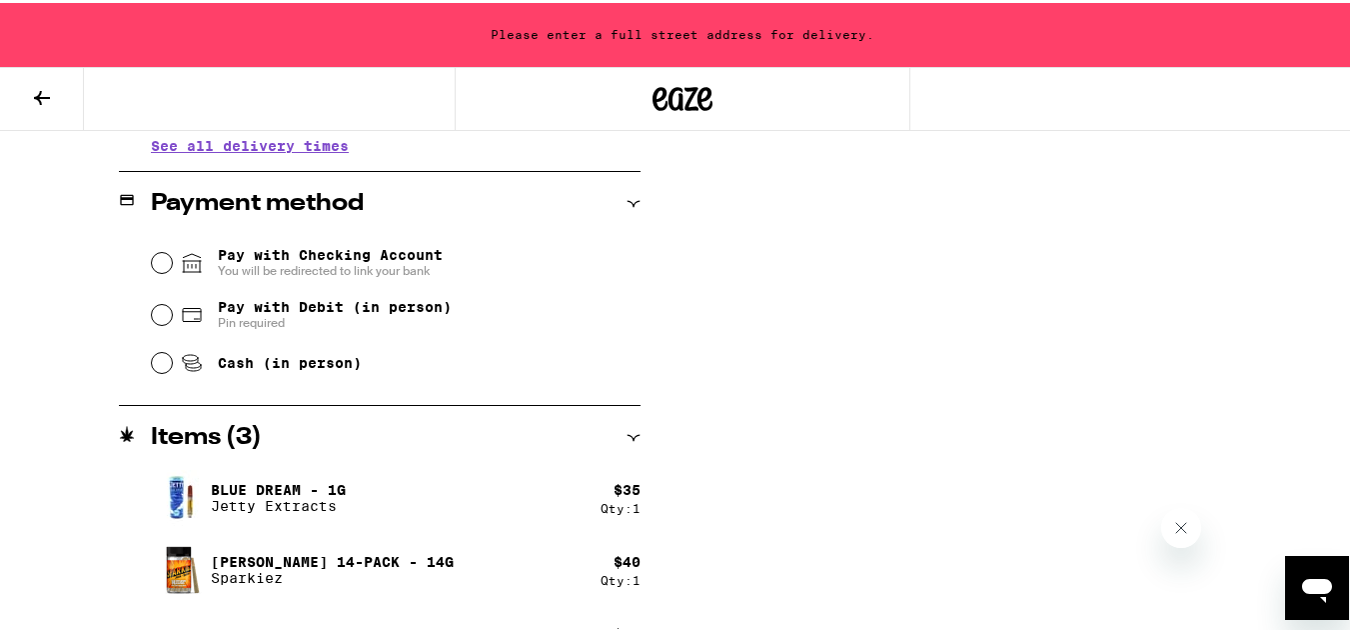
scroll to position [850, 0]
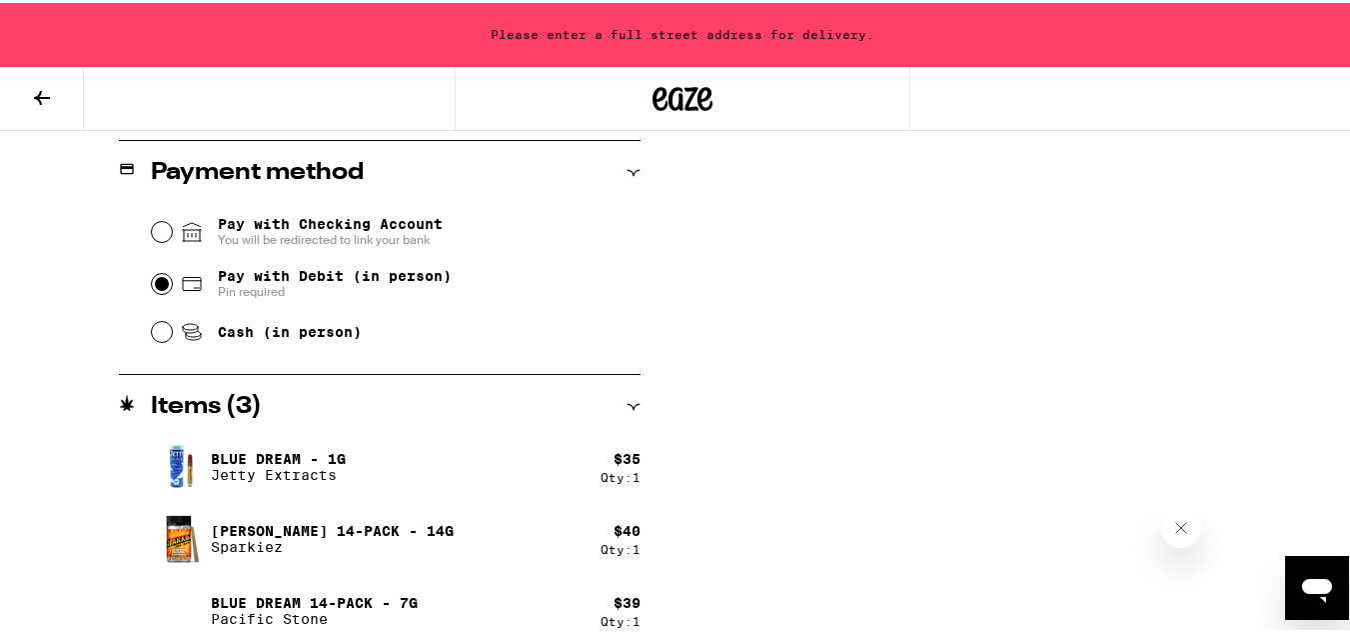
click at [155, 283] on input "Pay with Debit (in person) Pin required" at bounding box center [162, 281] width 20 height 20
radio input "true"
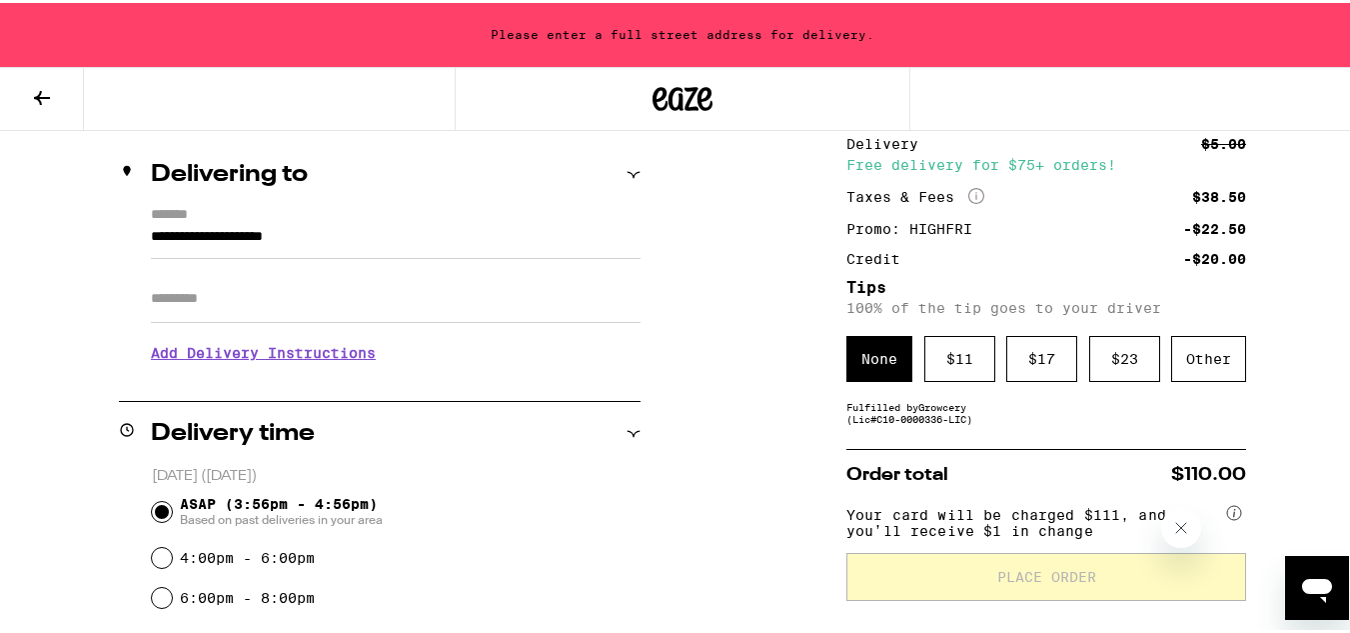
scroll to position [219, 0]
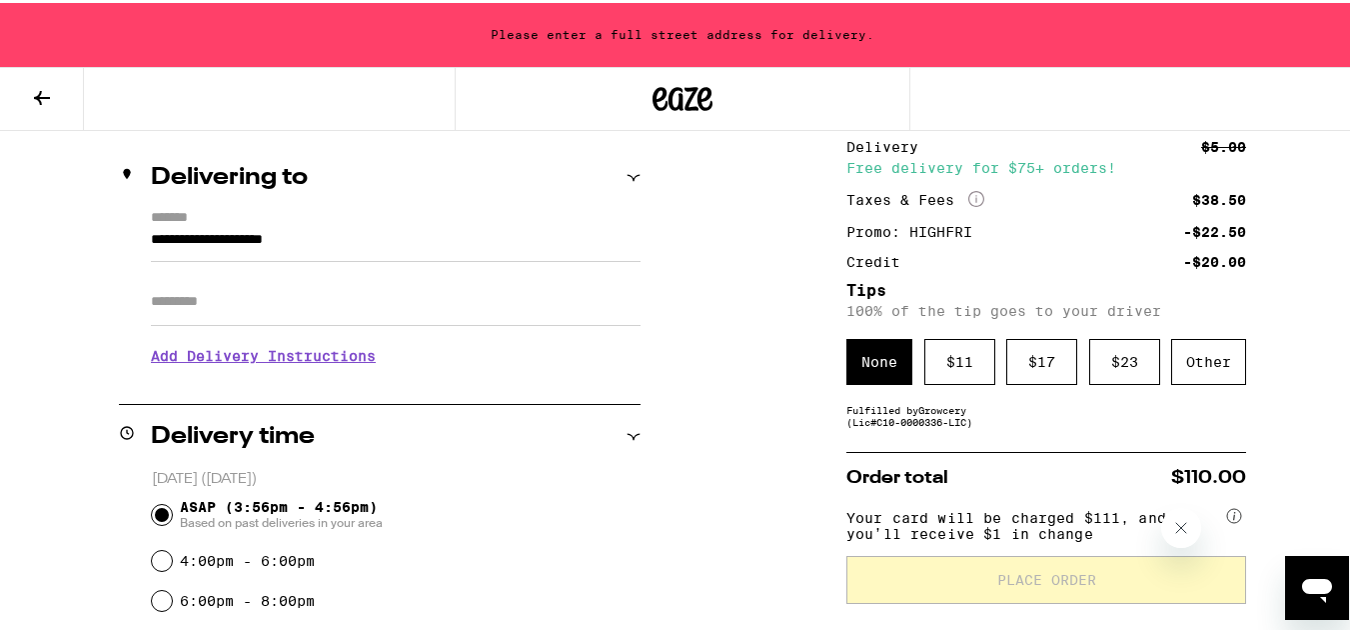
click at [969, 198] on icon "More Info" at bounding box center [976, 196] width 16 height 16
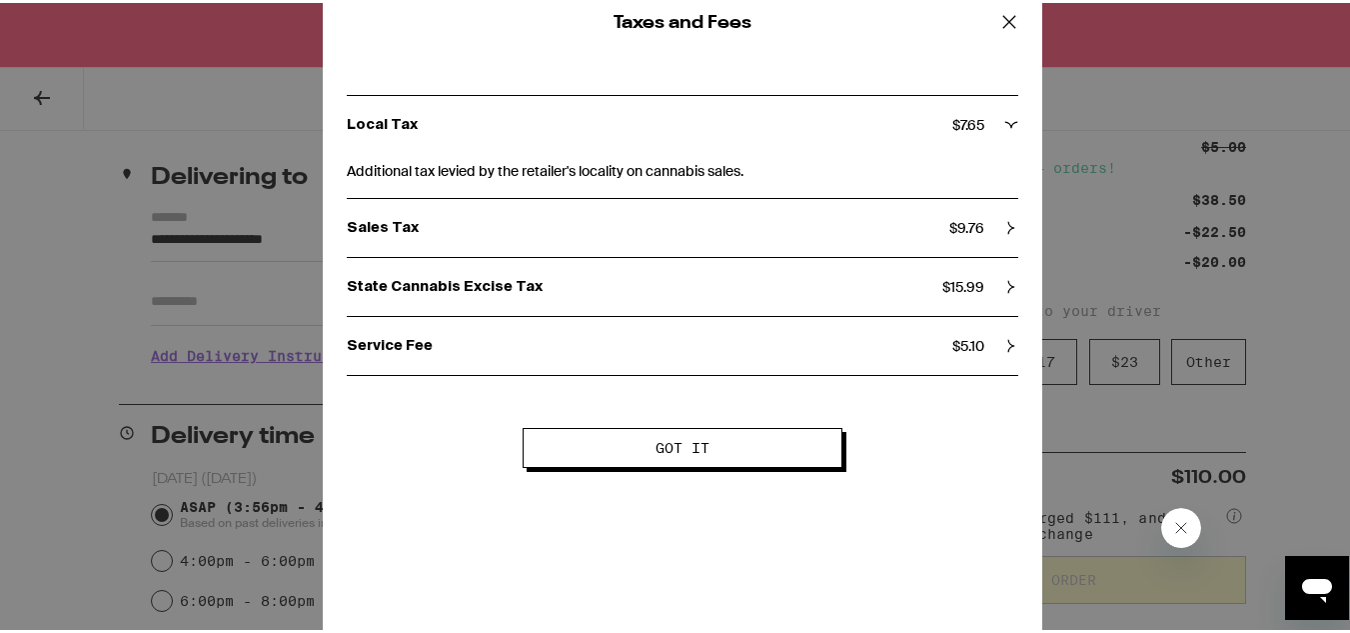
click at [994, 21] on icon at bounding box center [1009, 19] width 30 height 30
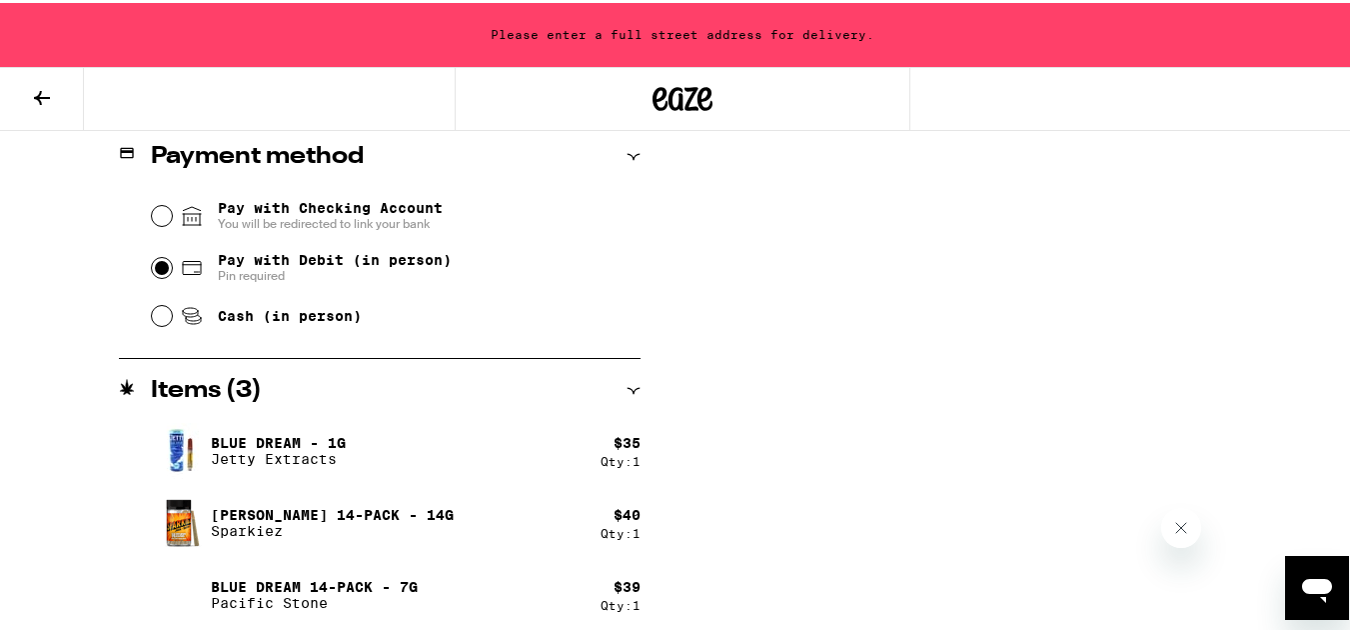
scroll to position [870, 0]
